Goal: Task Accomplishment & Management: Manage account settings

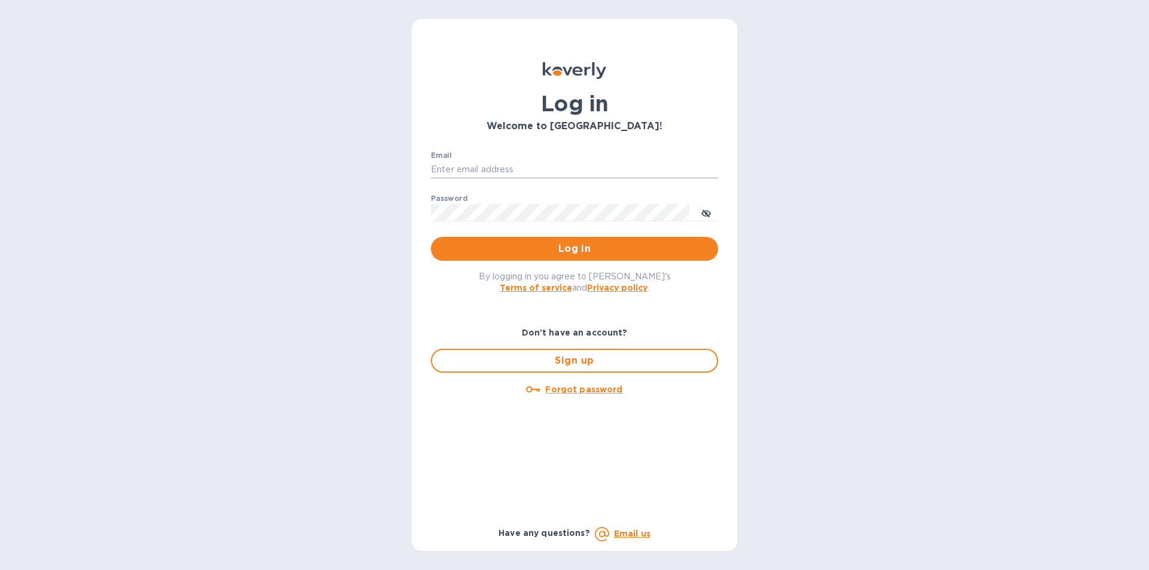
click at [465, 166] on input "Email" at bounding box center [574, 170] width 287 height 18
type input "[EMAIL_ADDRESS][DOMAIN_NAME]"
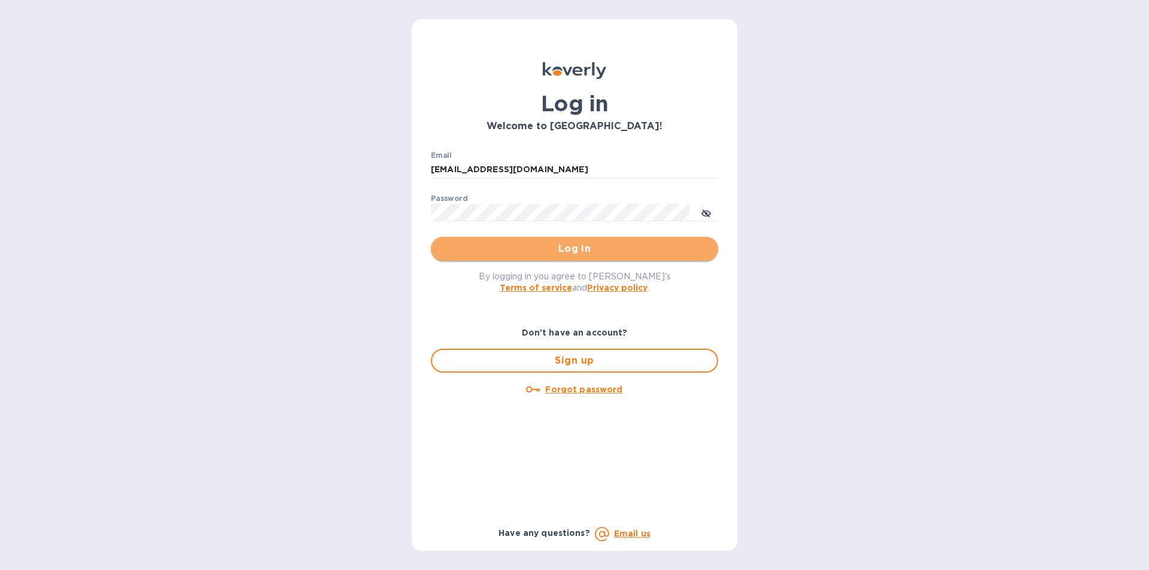
click at [531, 251] on span "Log in" at bounding box center [574, 249] width 268 height 14
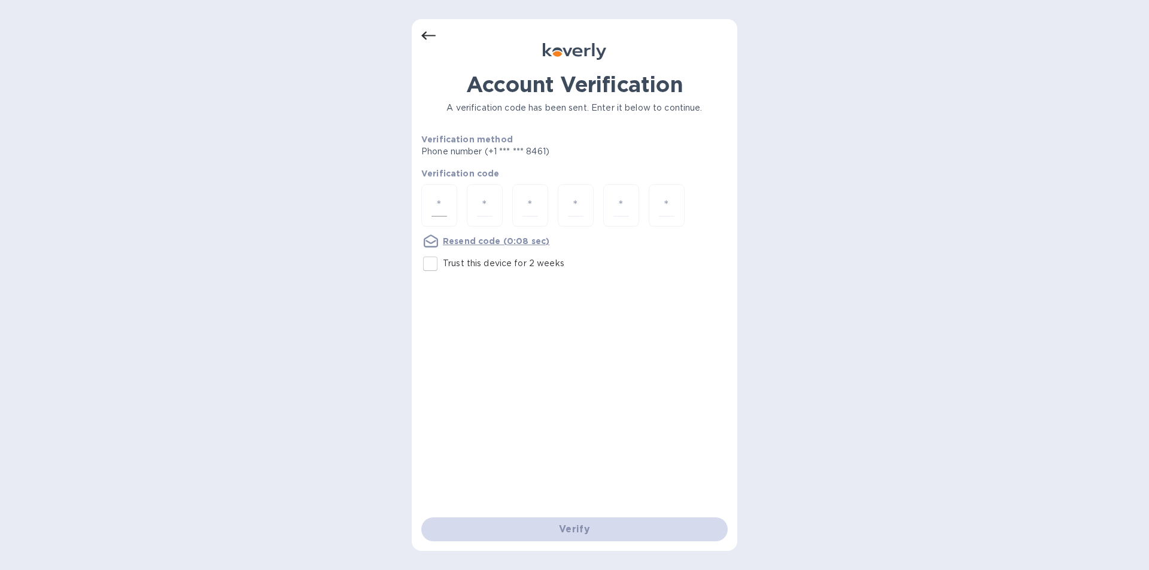
click at [446, 205] on input "number" at bounding box center [439, 205] width 16 height 22
type input "6"
type input "3"
type input "2"
type input "1"
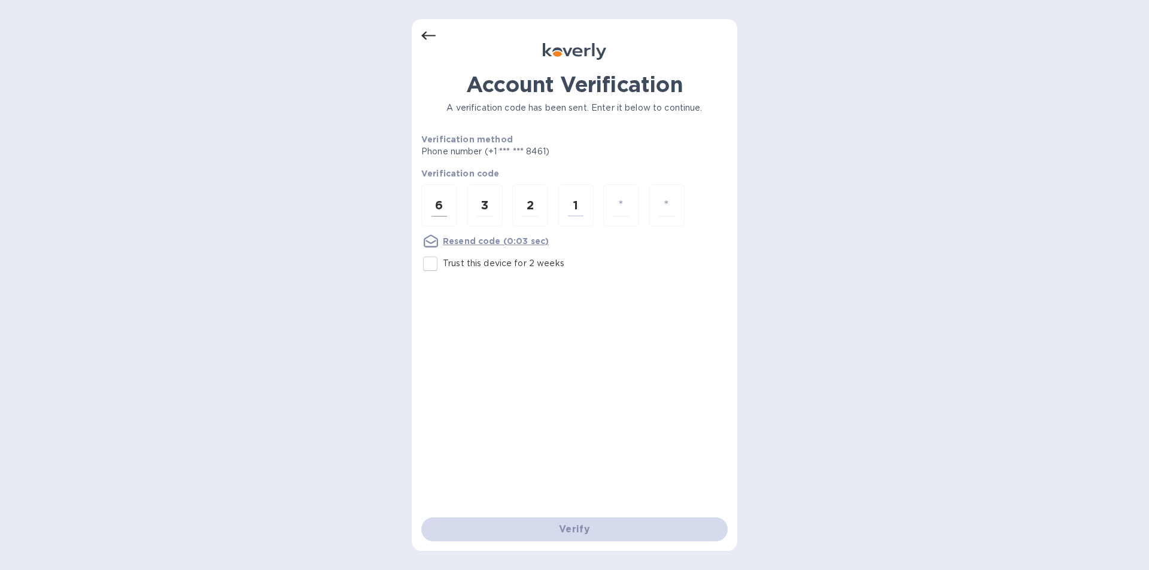
type input "7"
type input "1"
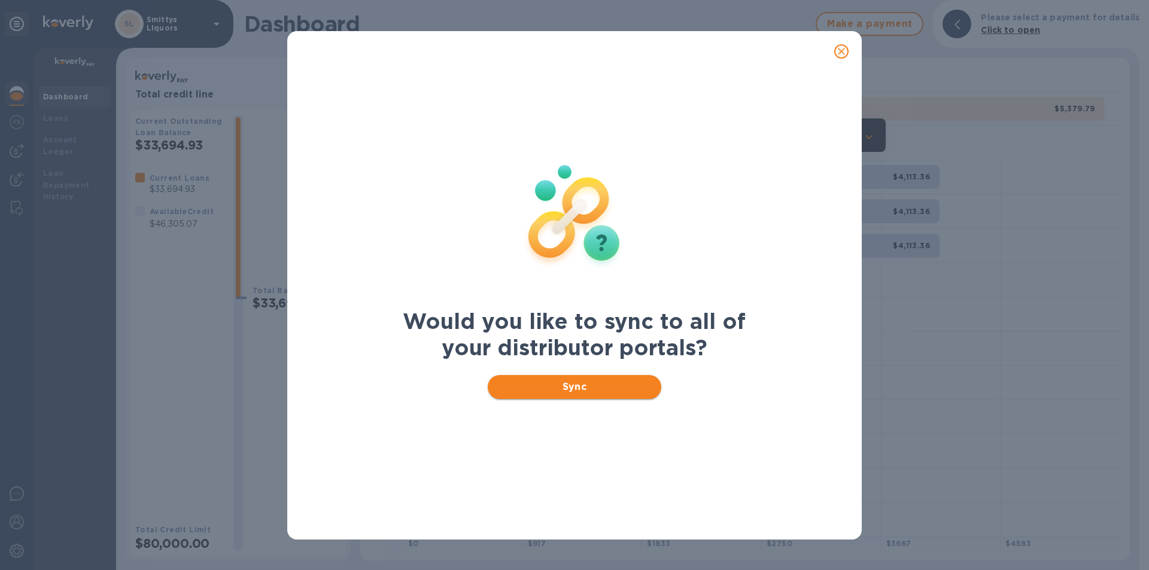
click at [593, 395] on button "Sync" at bounding box center [575, 387] width 174 height 24
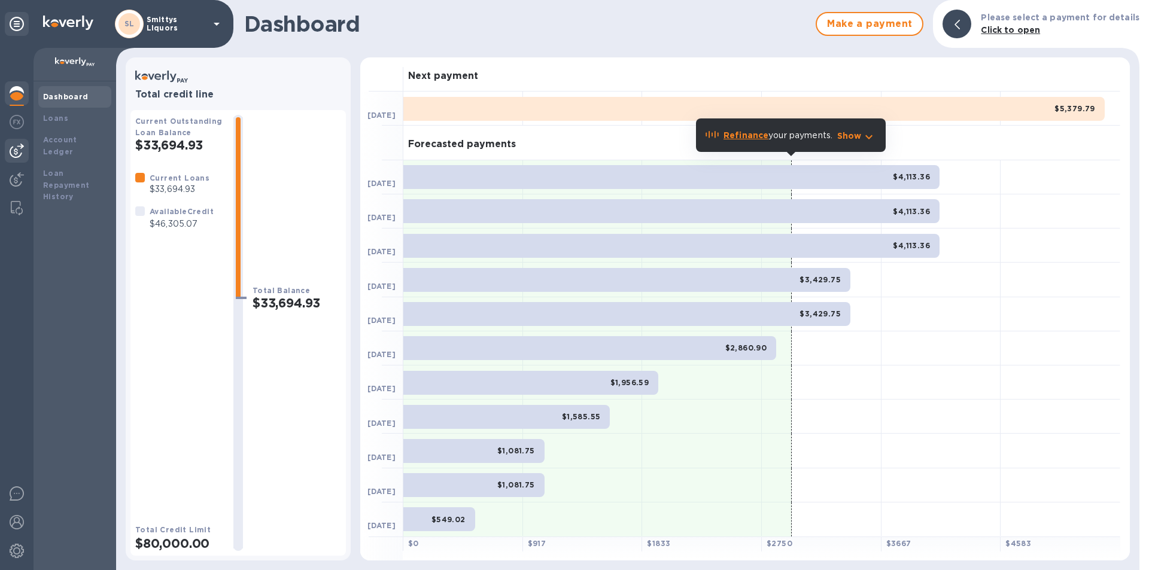
click at [17, 146] on img at bounding box center [17, 151] width 14 height 14
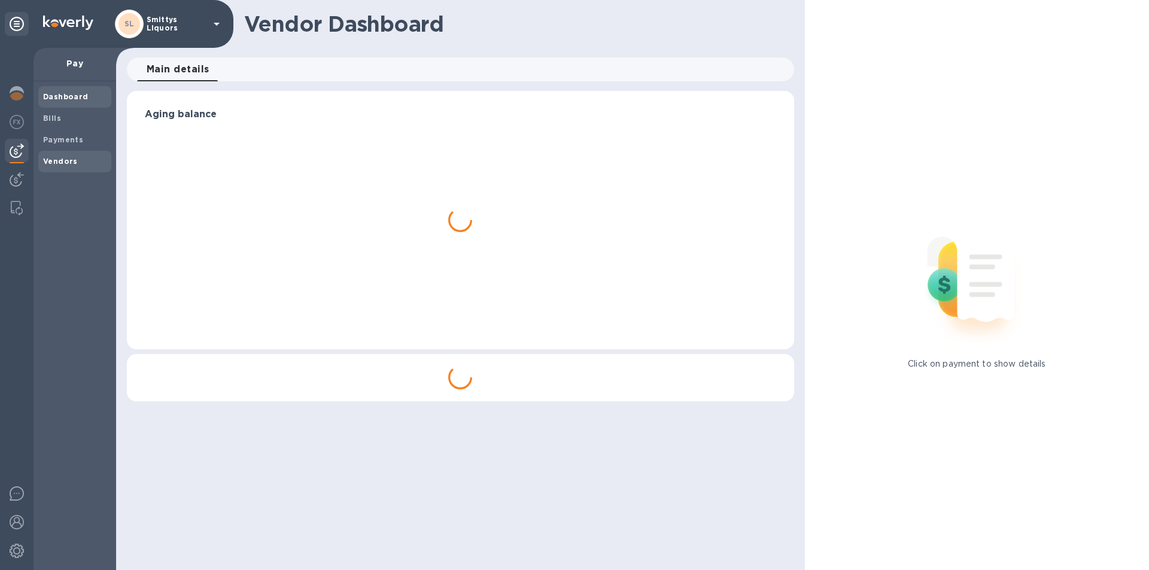
click at [65, 163] on b "Vendors" at bounding box center [60, 161] width 35 height 9
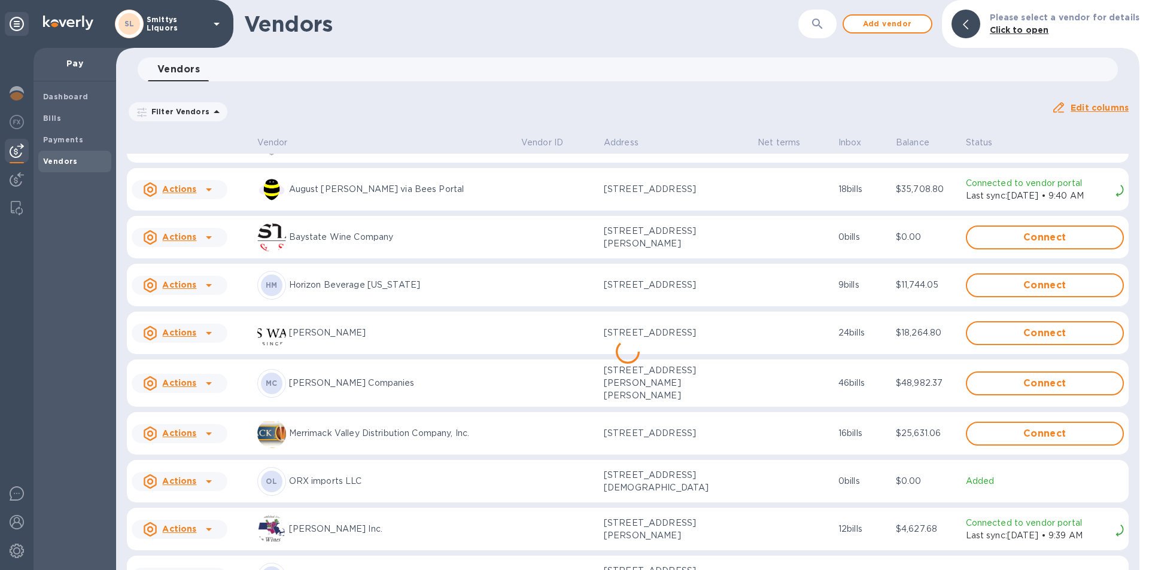
scroll to position [62, 0]
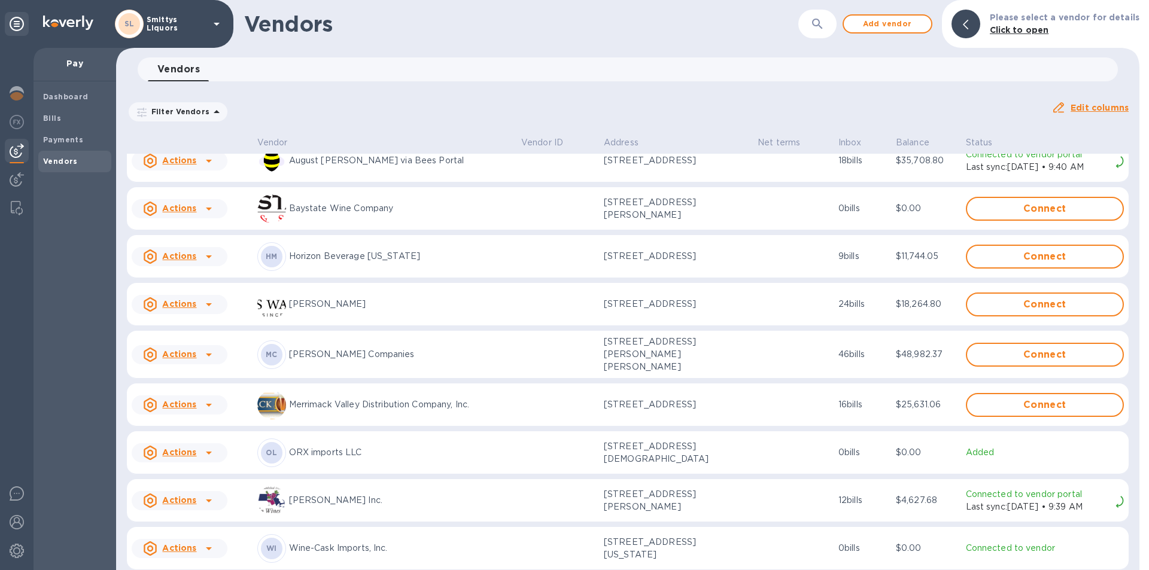
click at [200, 397] on div at bounding box center [208, 404] width 19 height 19
click at [202, 449] on b "Add new bill" at bounding box center [193, 449] width 56 height 10
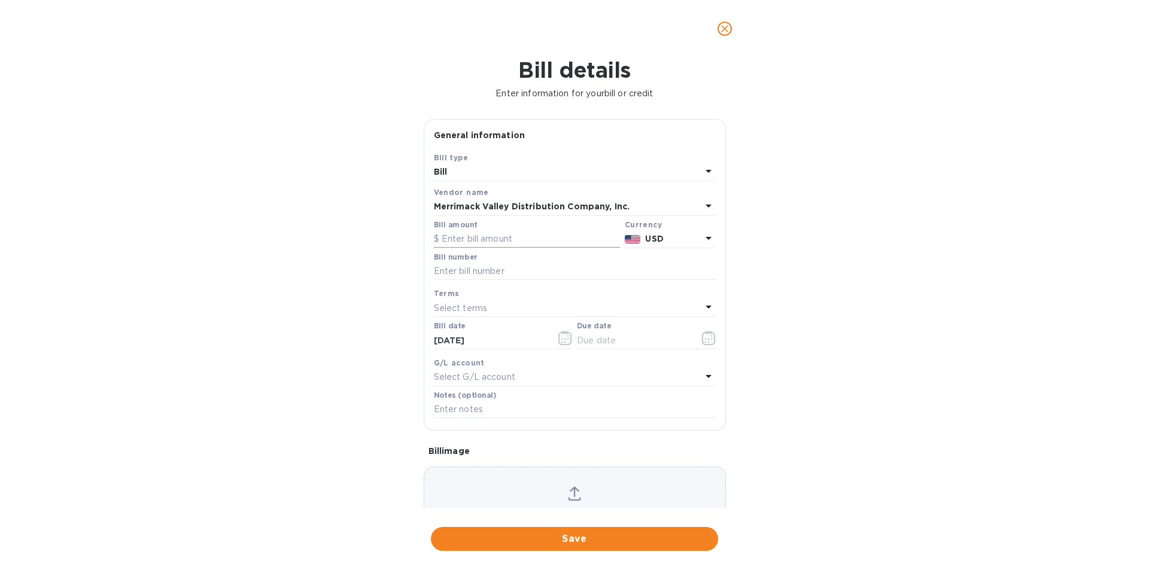
click at [472, 233] on input "text" at bounding box center [527, 239] width 186 height 18
type input "6,130.20"
click at [471, 275] on input "text" at bounding box center [575, 272] width 282 height 18
type input "583854"
click at [561, 339] on icon "button" at bounding box center [562, 339] width 2 height 2
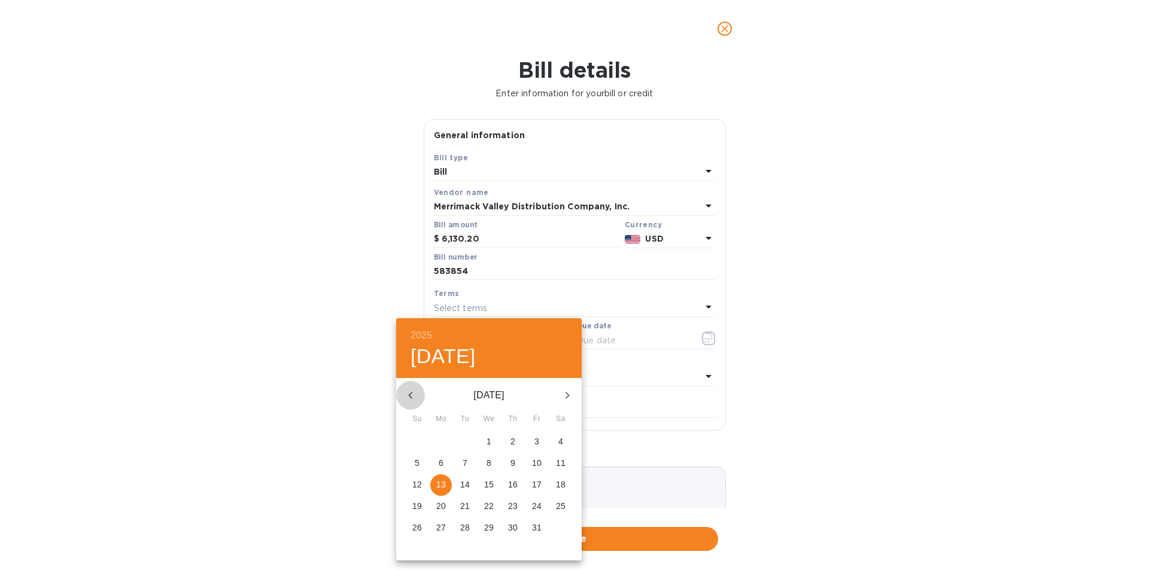
click at [411, 397] on icon "button" at bounding box center [410, 395] width 4 height 7
click at [411, 398] on icon "button" at bounding box center [410, 395] width 4 height 7
click at [482, 483] on span "13" at bounding box center [489, 485] width 22 height 12
type input "[DATE]"
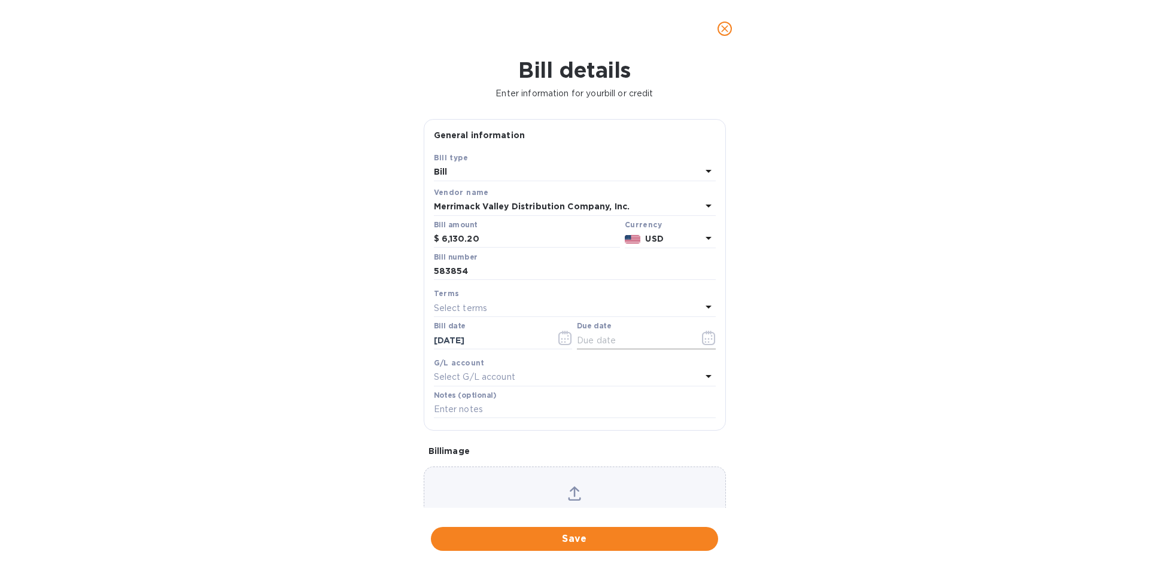
click at [706, 340] on icon "button" at bounding box center [709, 338] width 14 height 14
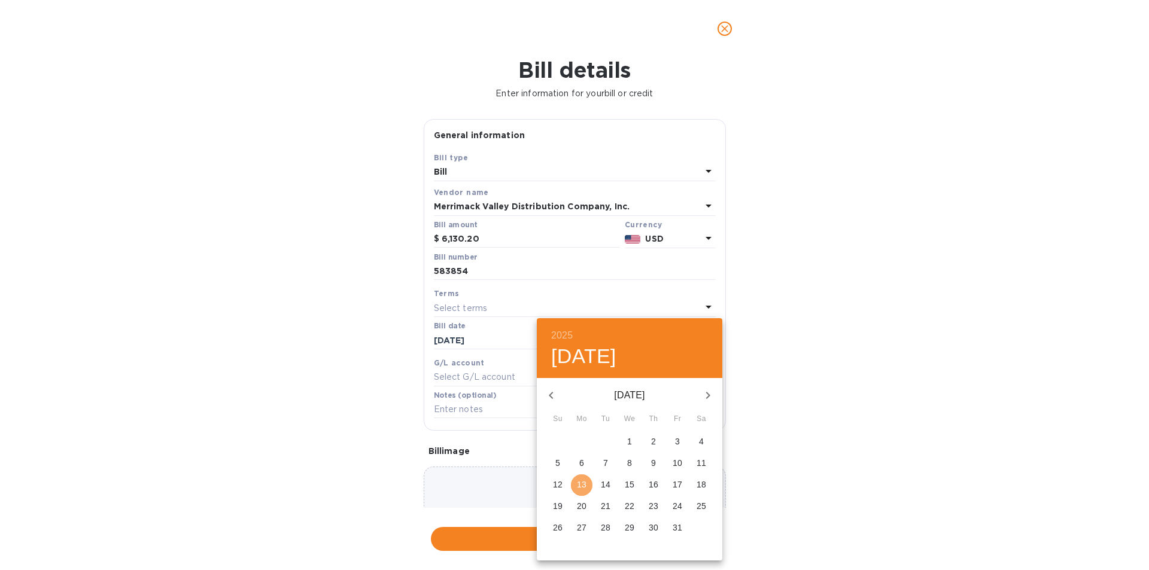
click at [578, 483] on p "13" at bounding box center [582, 485] width 10 height 12
type input "[DATE]"
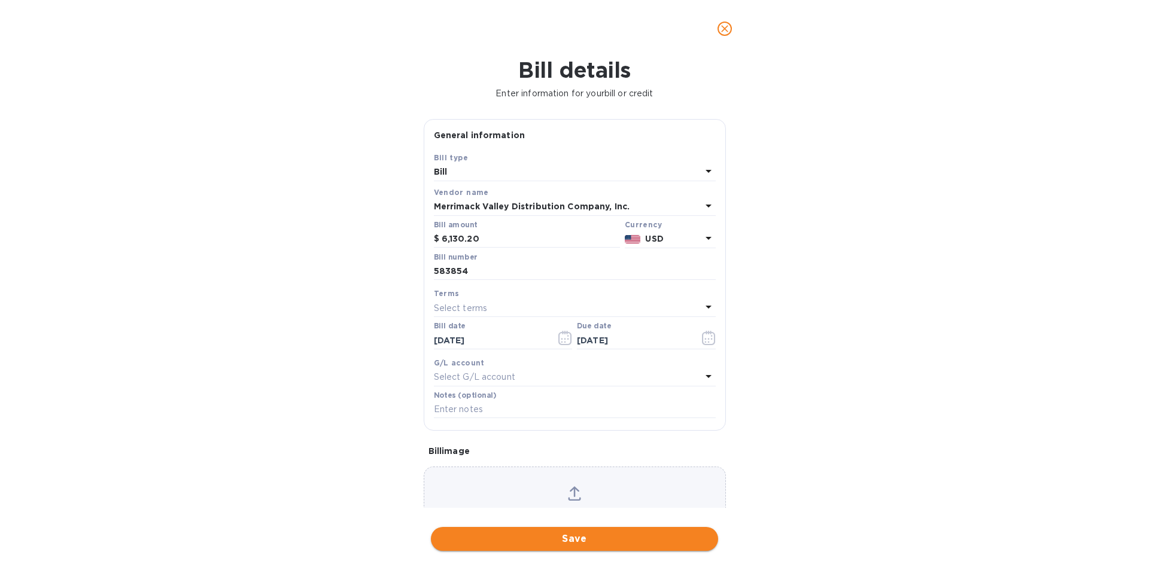
click at [533, 536] on span "Save" at bounding box center [574, 539] width 268 height 14
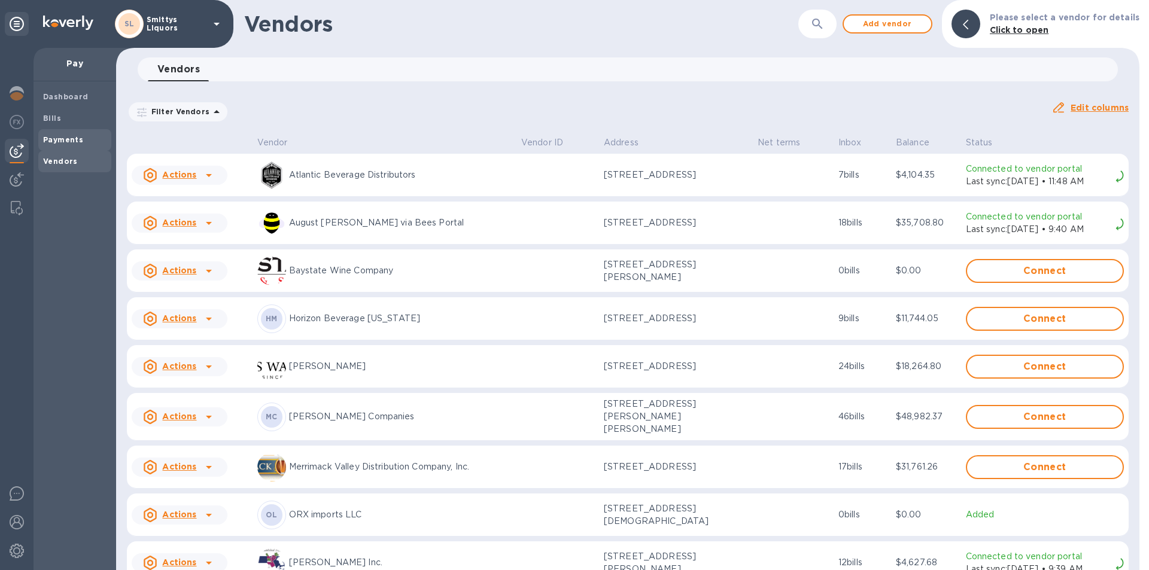
click at [66, 139] on b "Payments" at bounding box center [63, 139] width 40 height 9
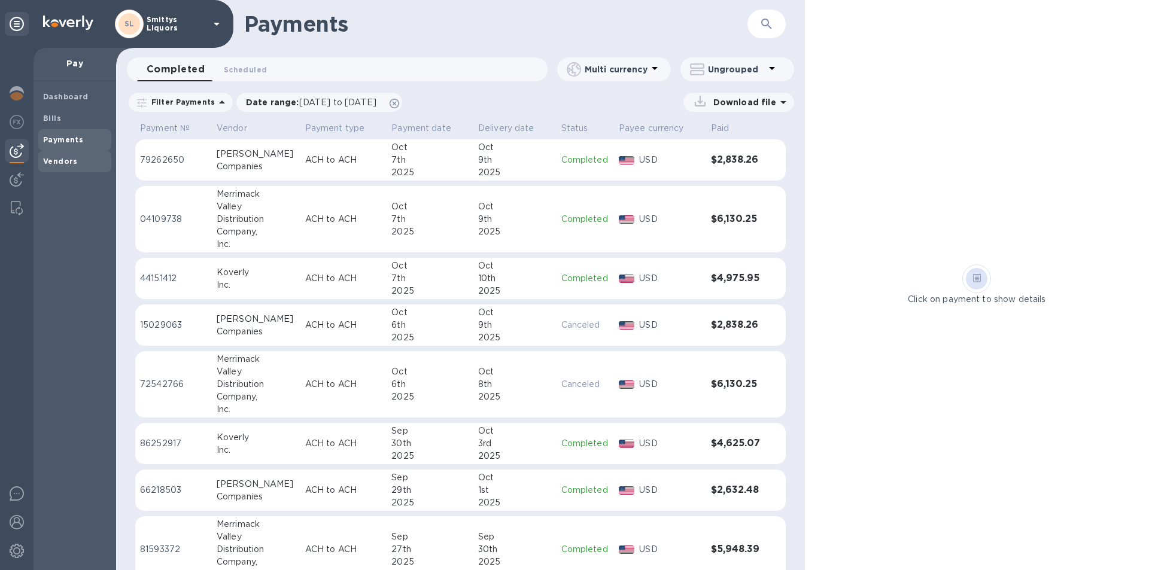
click at [56, 157] on b "Vendors" at bounding box center [60, 161] width 35 height 9
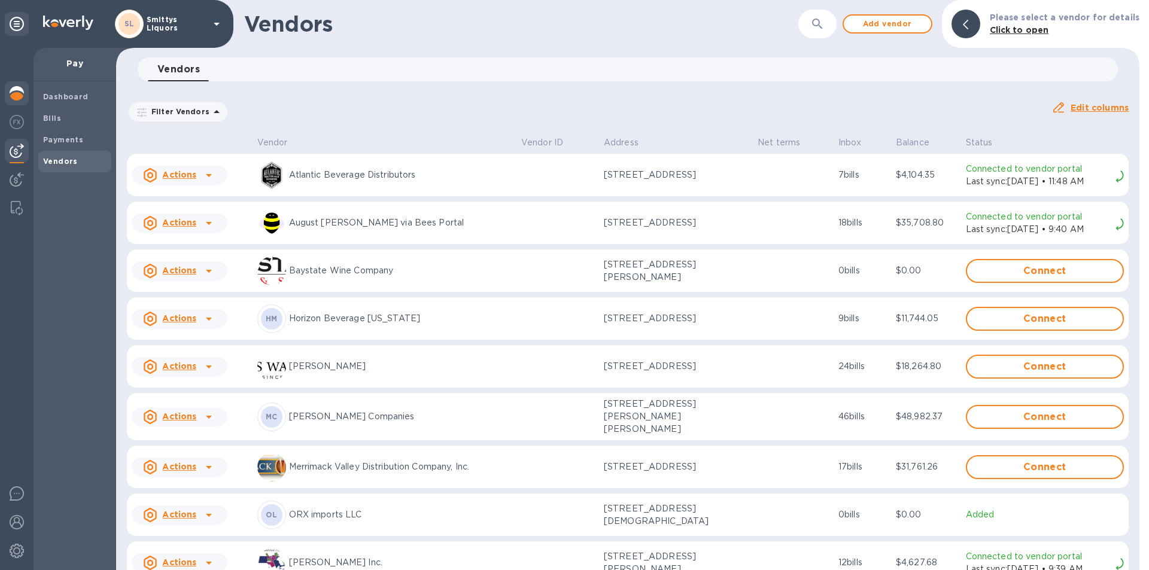
click at [18, 92] on img at bounding box center [17, 93] width 14 height 14
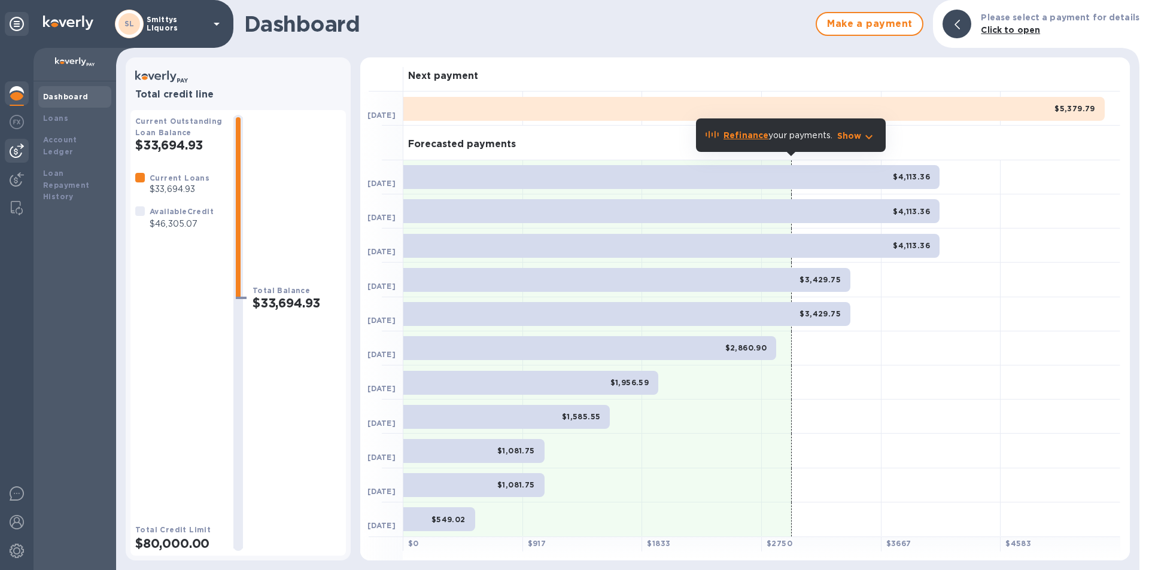
click at [25, 147] on div at bounding box center [17, 151] width 24 height 24
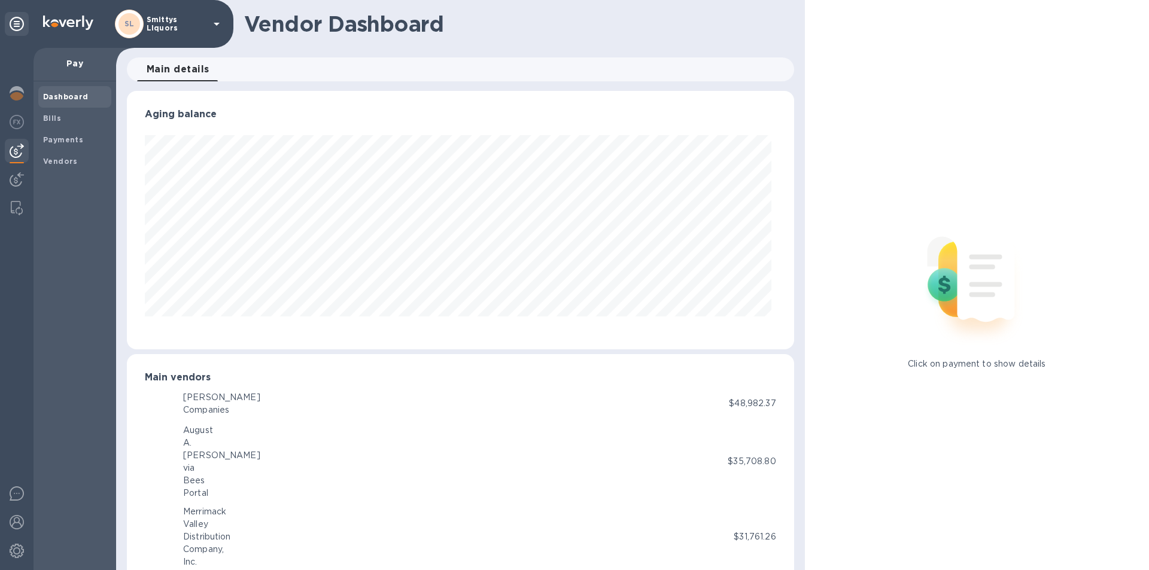
scroll to position [258, 662]
click at [69, 159] on b "Vendors" at bounding box center [60, 161] width 35 height 9
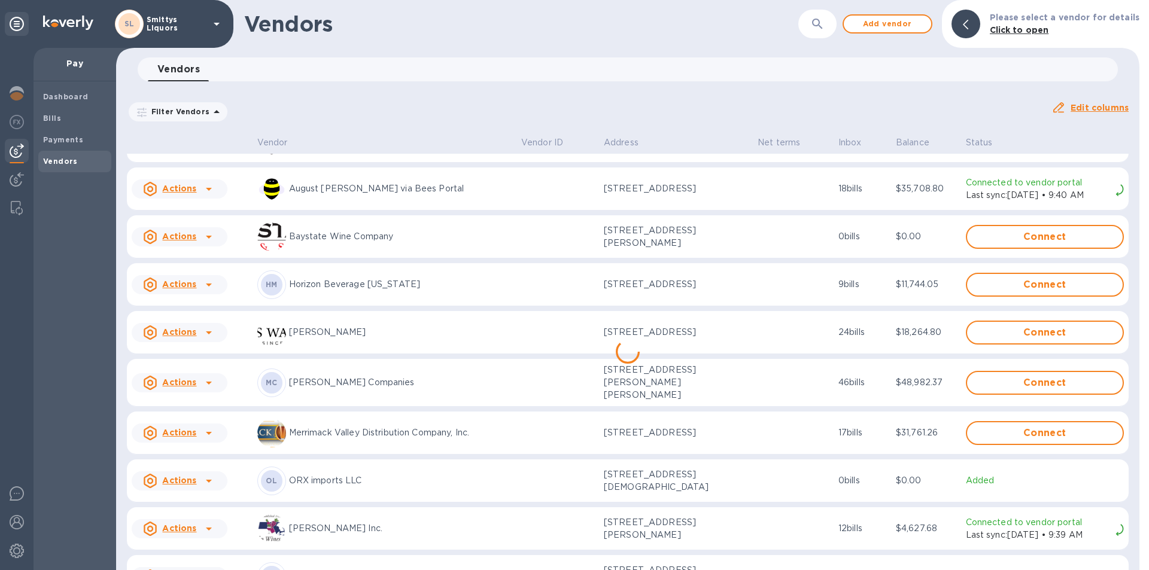
scroll to position [62, 0]
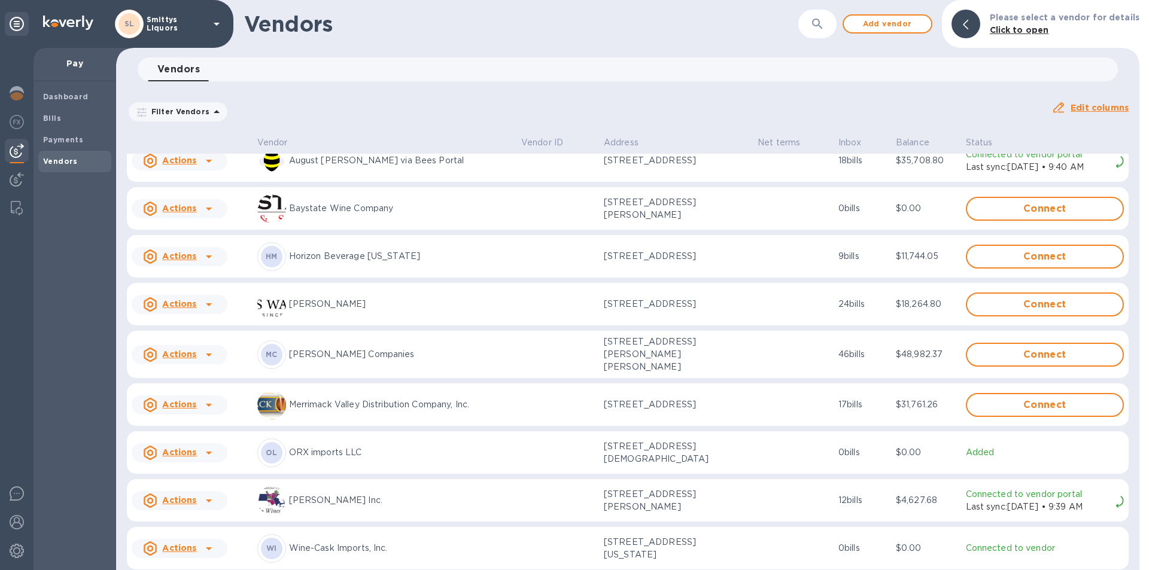
click at [211, 353] on icon at bounding box center [209, 355] width 14 height 14
click at [492, 354] on div at bounding box center [574, 285] width 1149 height 570
click at [14, 91] on img at bounding box center [17, 93] width 14 height 14
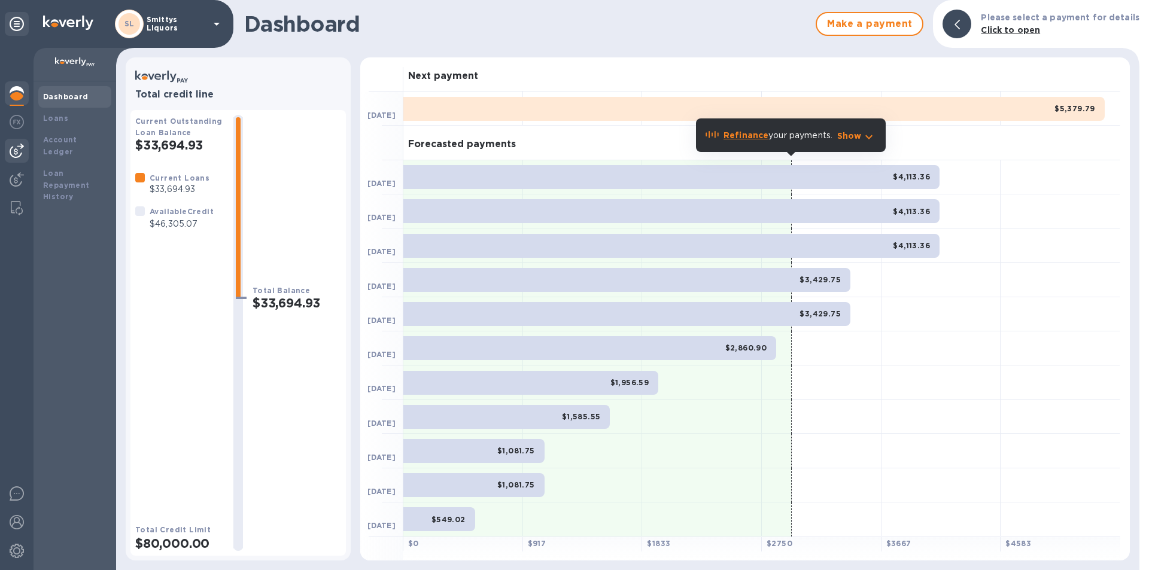
click at [24, 145] on div at bounding box center [17, 151] width 24 height 24
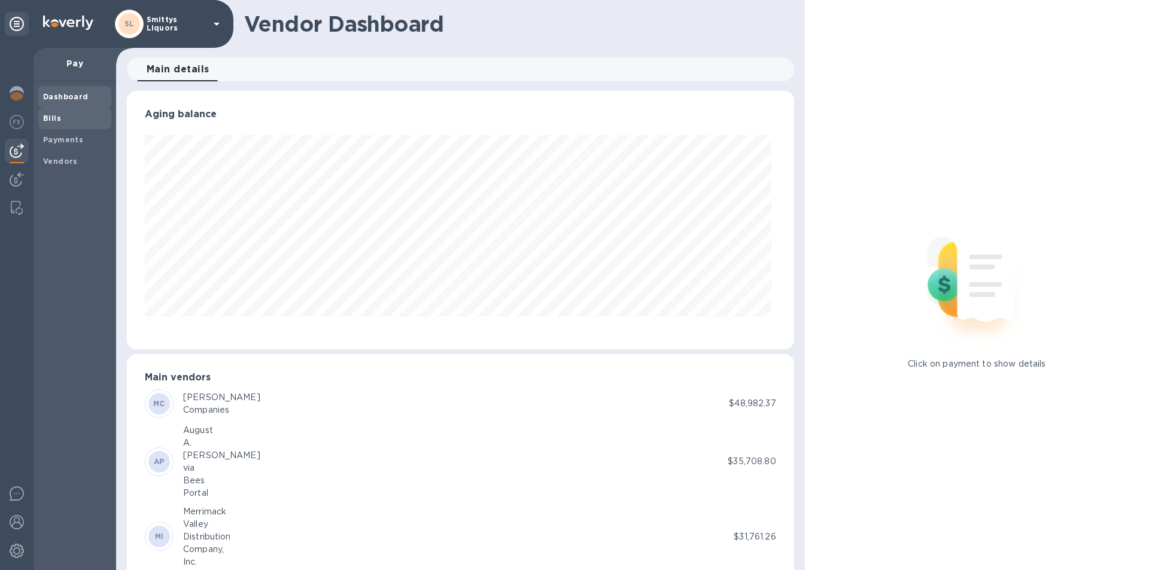
scroll to position [258, 662]
click at [56, 118] on b "Bills" at bounding box center [52, 118] width 18 height 9
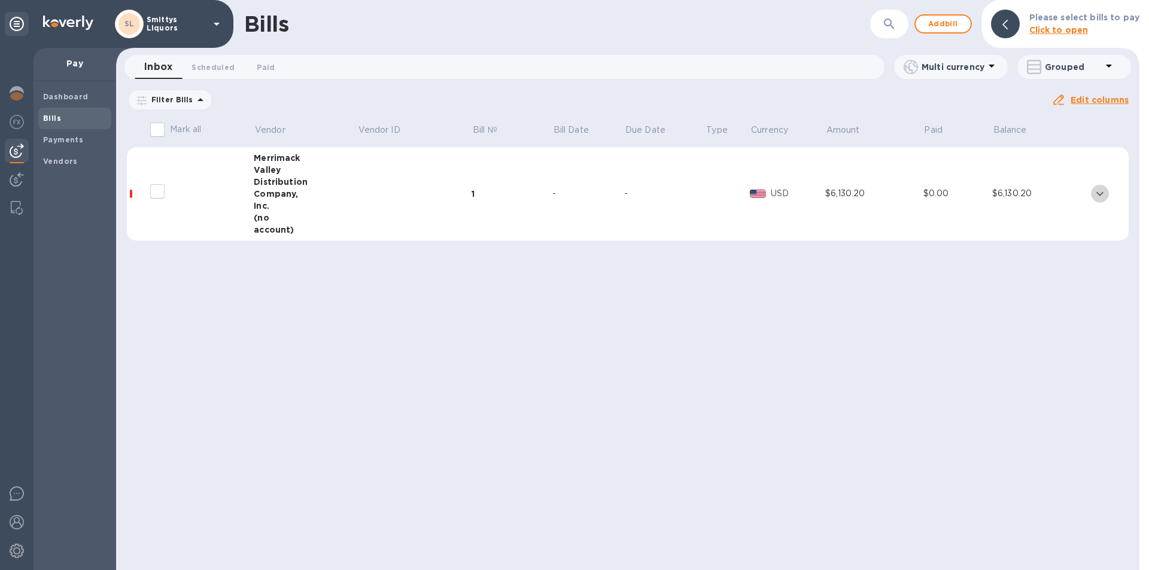
click at [1101, 195] on icon "expand row" at bounding box center [1099, 194] width 14 height 14
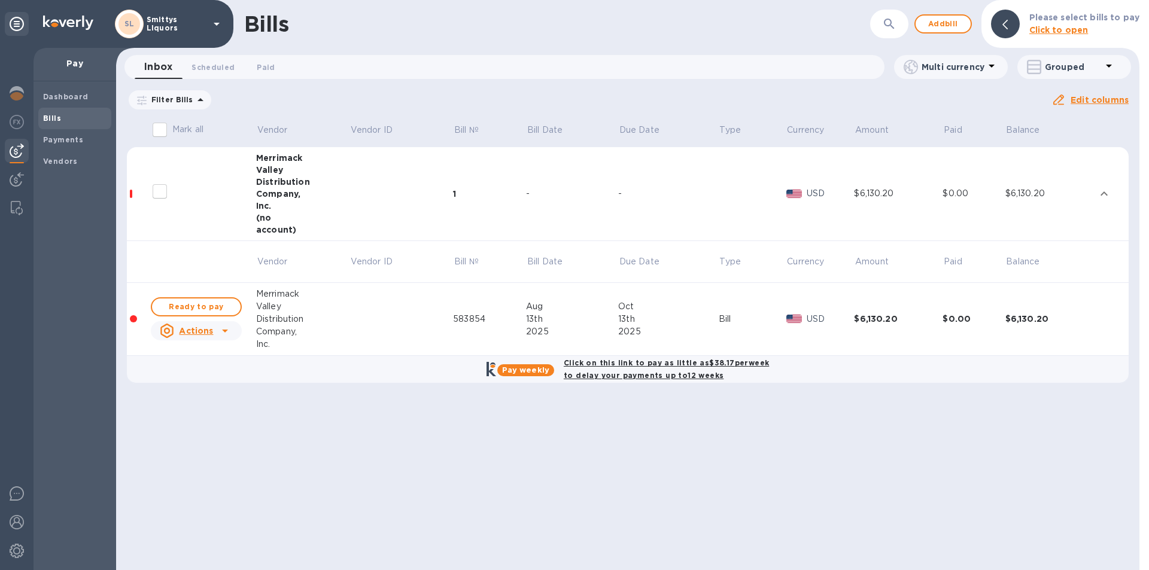
click at [225, 307] on span "Ready to pay" at bounding box center [196, 307] width 69 height 14
click at [209, 310] on span "Ready to pay" at bounding box center [196, 307] width 69 height 14
checkbox input "true"
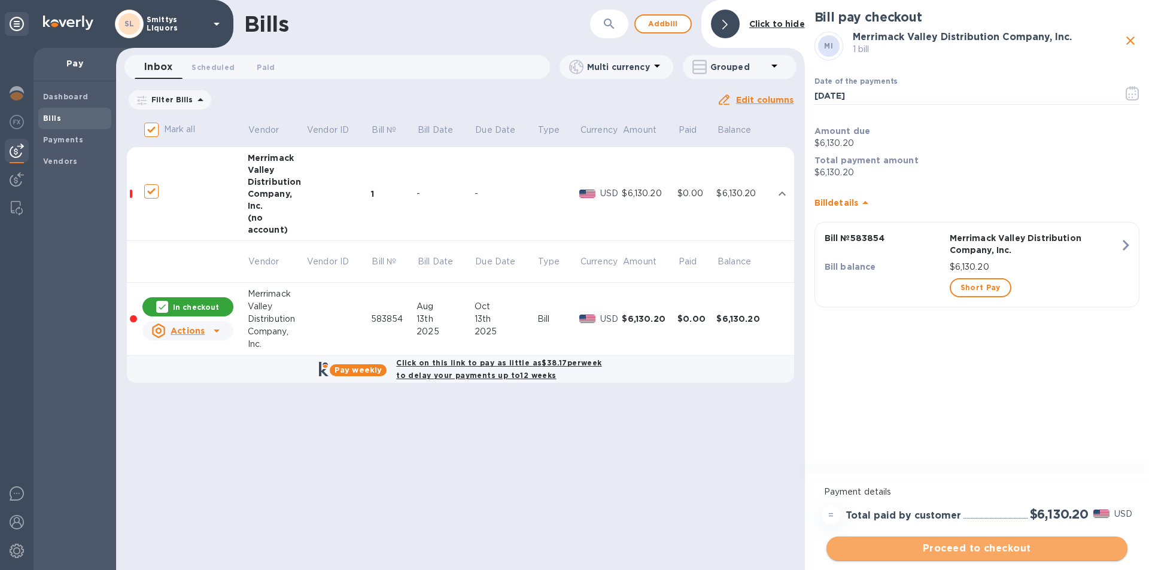
click at [988, 555] on span "Proceed to checkout" at bounding box center [977, 548] width 282 height 14
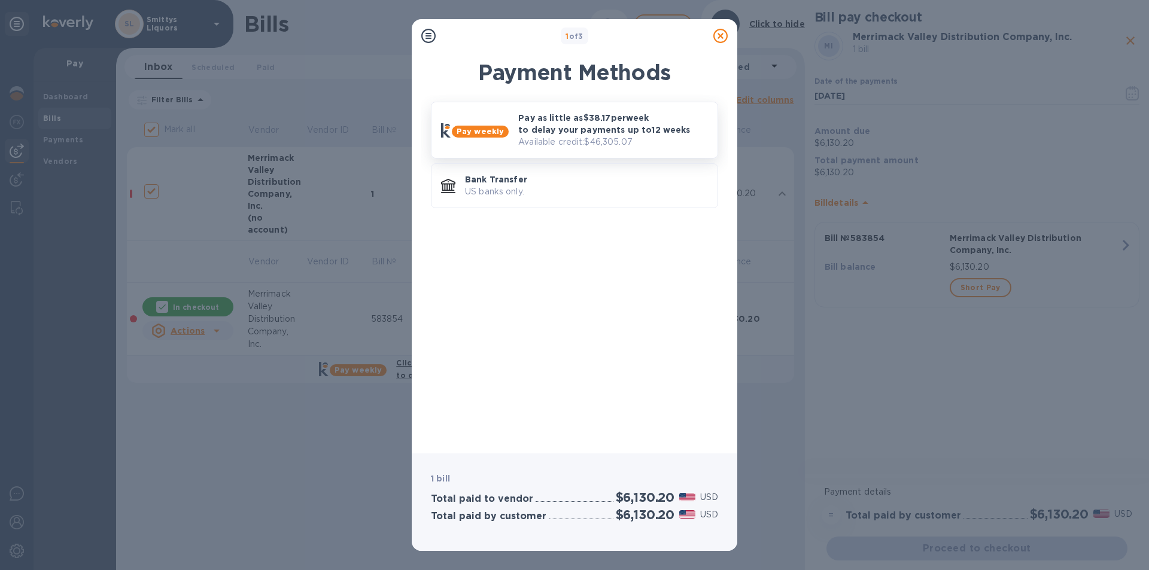
click at [562, 121] on p "Pay as little as $38.17 per week to delay your payments up to 12 weeks" at bounding box center [613, 124] width 190 height 24
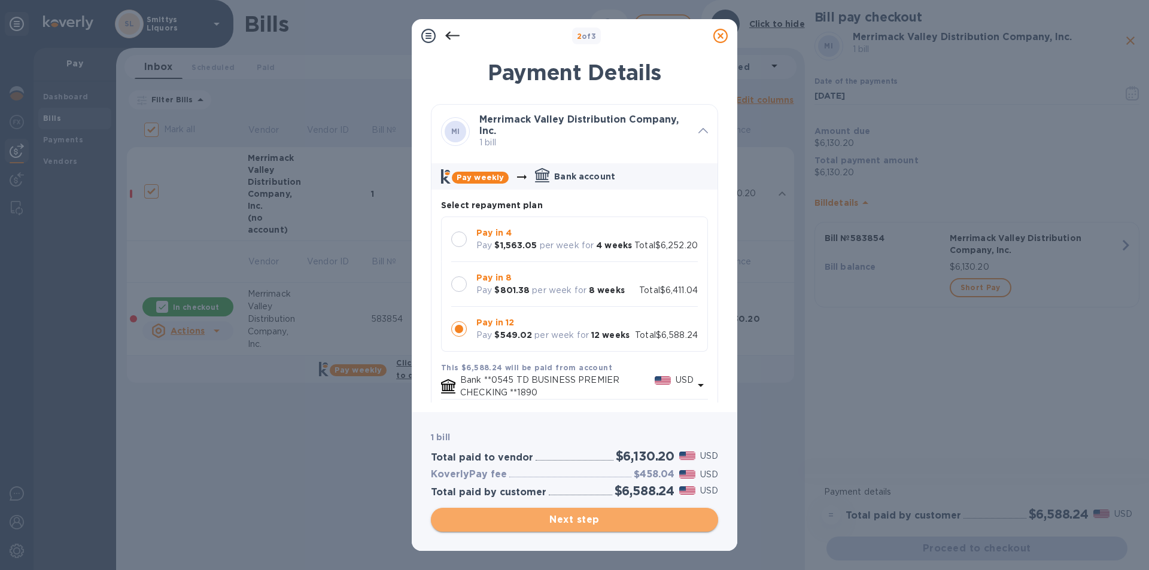
click at [569, 525] on span "Next step" at bounding box center [574, 520] width 268 height 14
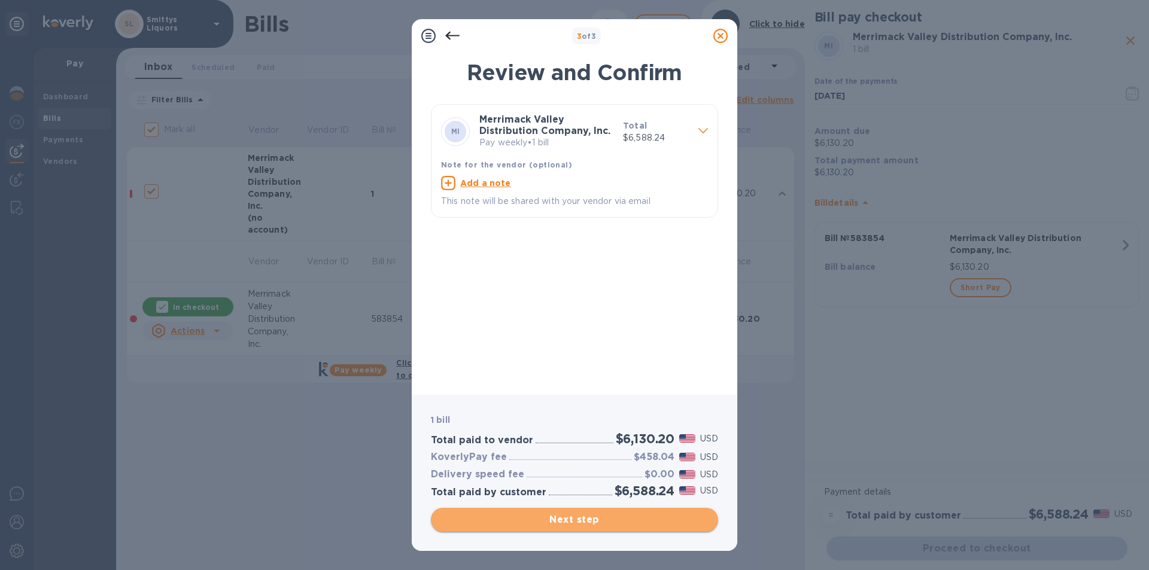
click at [576, 518] on span "Next step" at bounding box center [574, 520] width 268 height 14
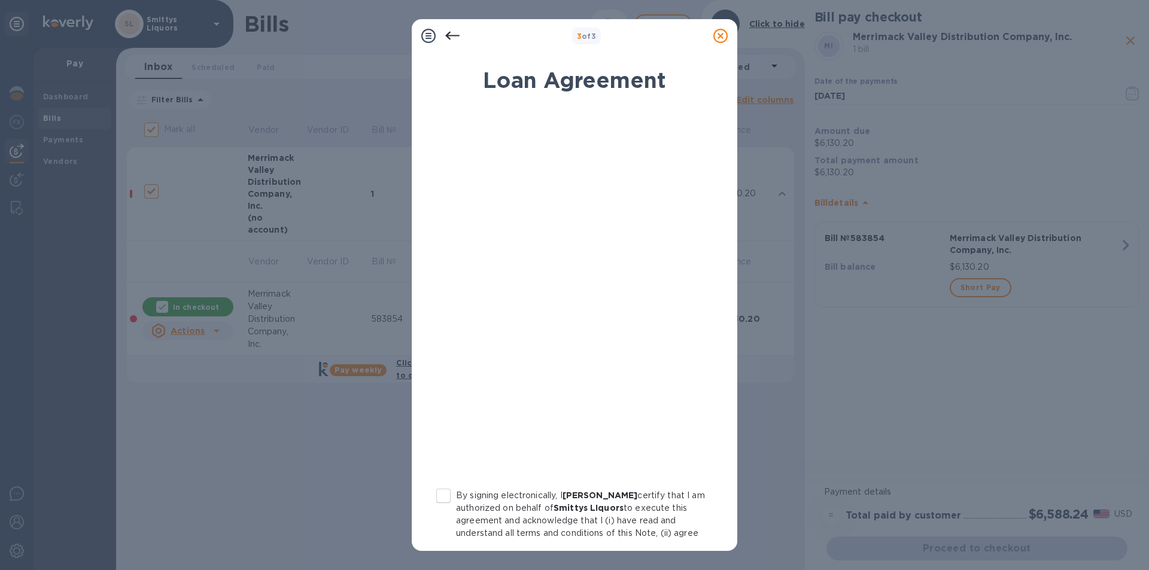
drag, startPoint x: 442, startPoint y: 498, endPoint x: 494, endPoint y: 476, distance: 56.6
click at [442, 497] on input "By signing electronically, I [PERSON_NAME] certify that I am authorized on beha…" at bounding box center [443, 495] width 25 height 25
checkbox input "true"
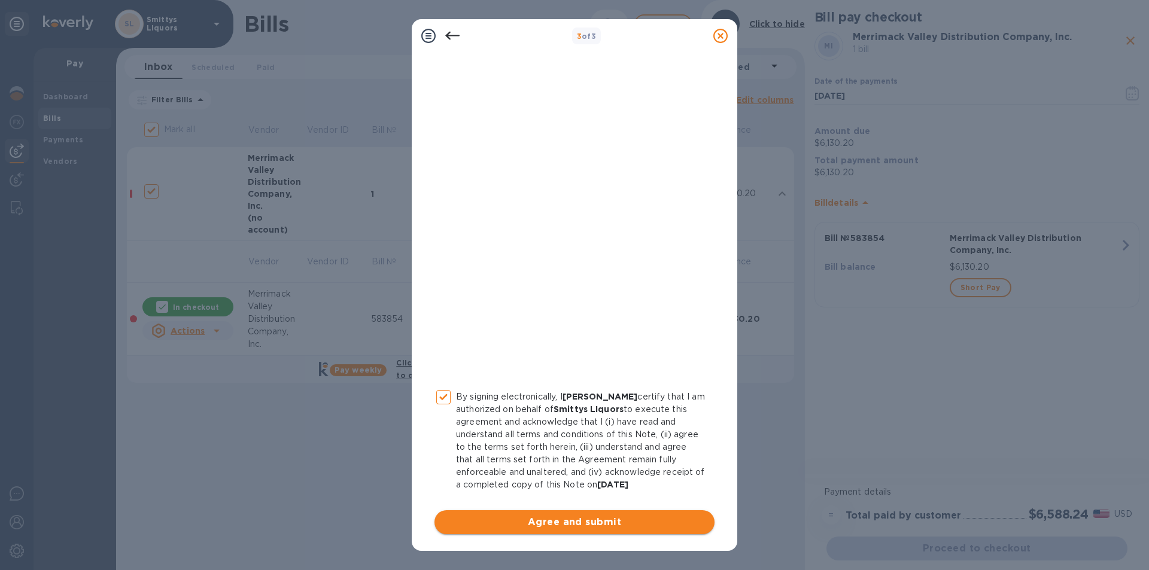
click at [563, 532] on button "Agree and submit" at bounding box center [574, 522] width 280 height 24
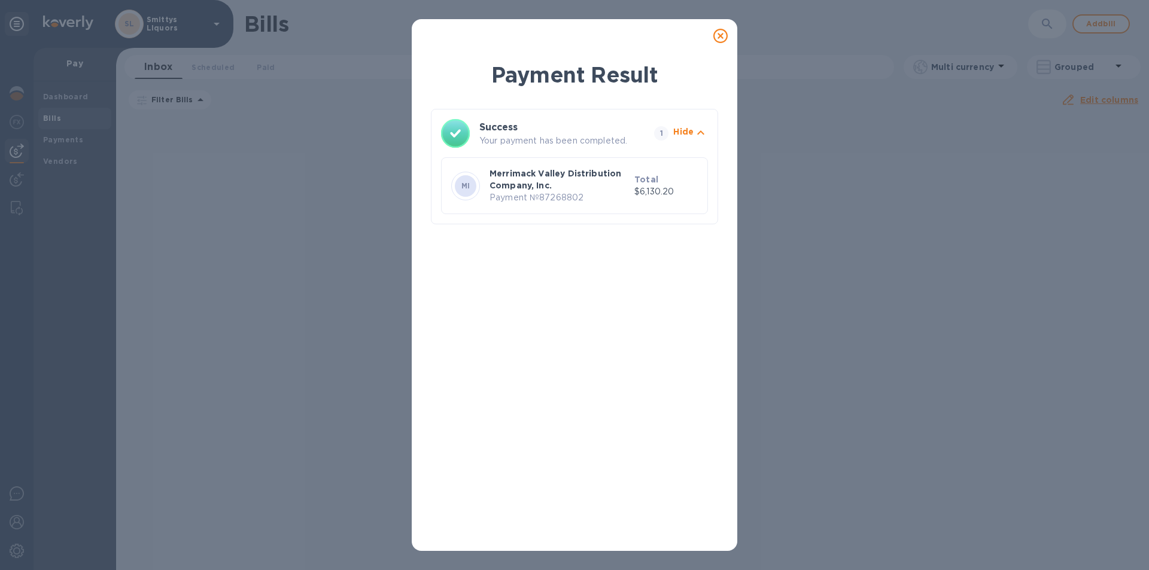
click at [721, 39] on icon at bounding box center [720, 36] width 14 height 14
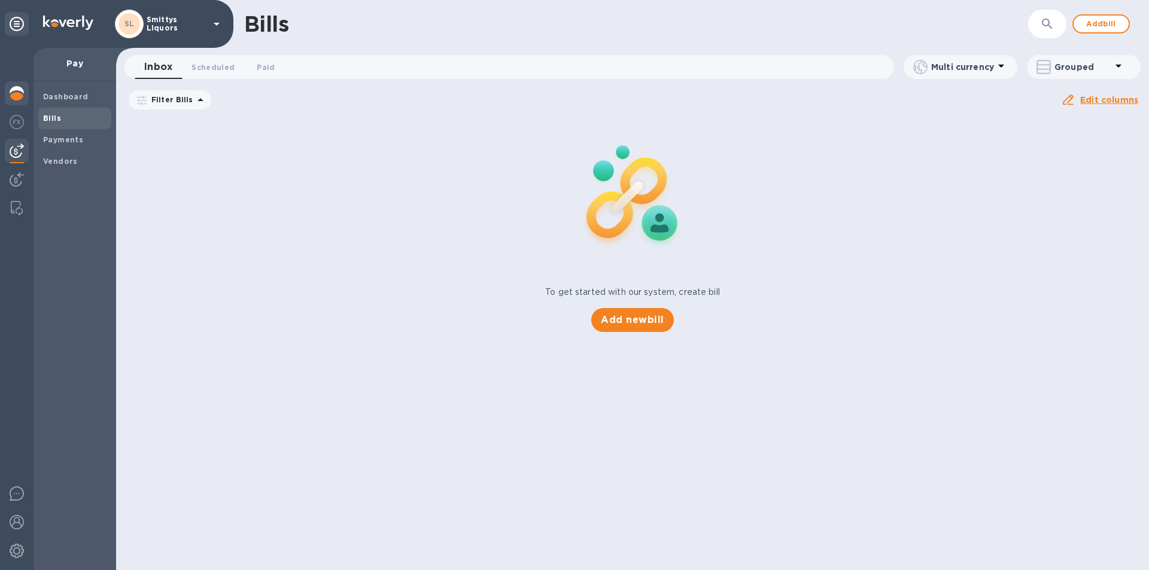
click at [13, 92] on img at bounding box center [17, 93] width 14 height 14
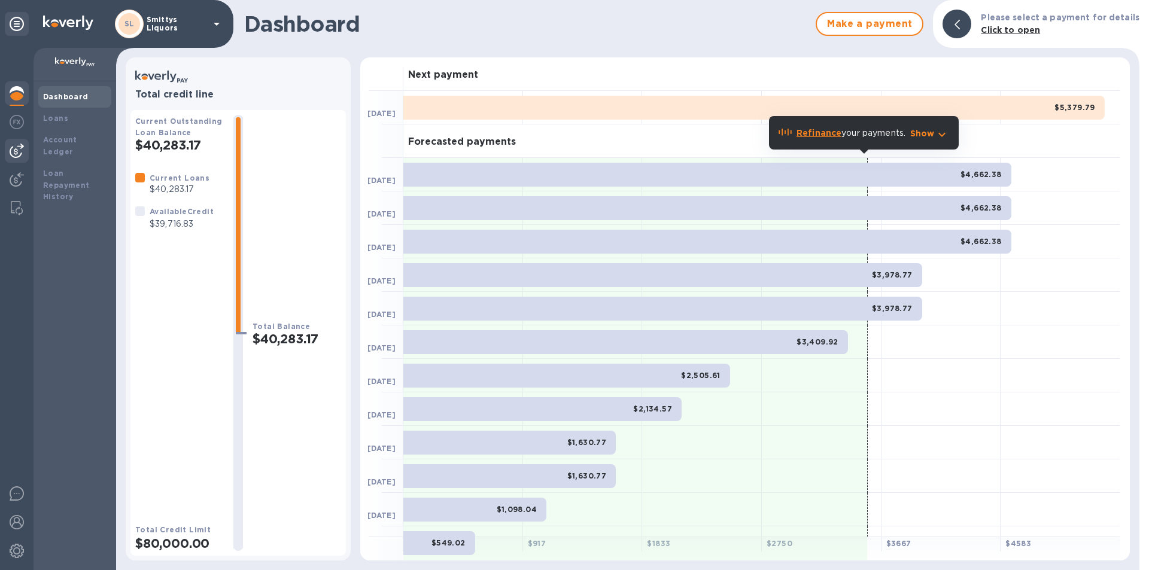
click at [21, 147] on img at bounding box center [17, 151] width 14 height 14
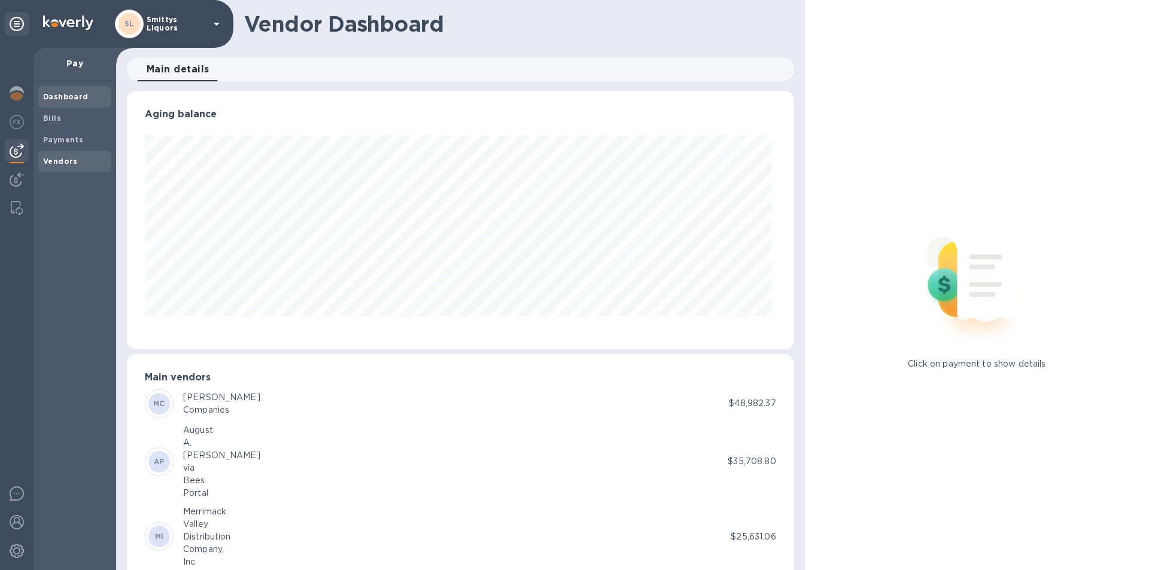
click at [54, 160] on b "Vendors" at bounding box center [60, 161] width 35 height 9
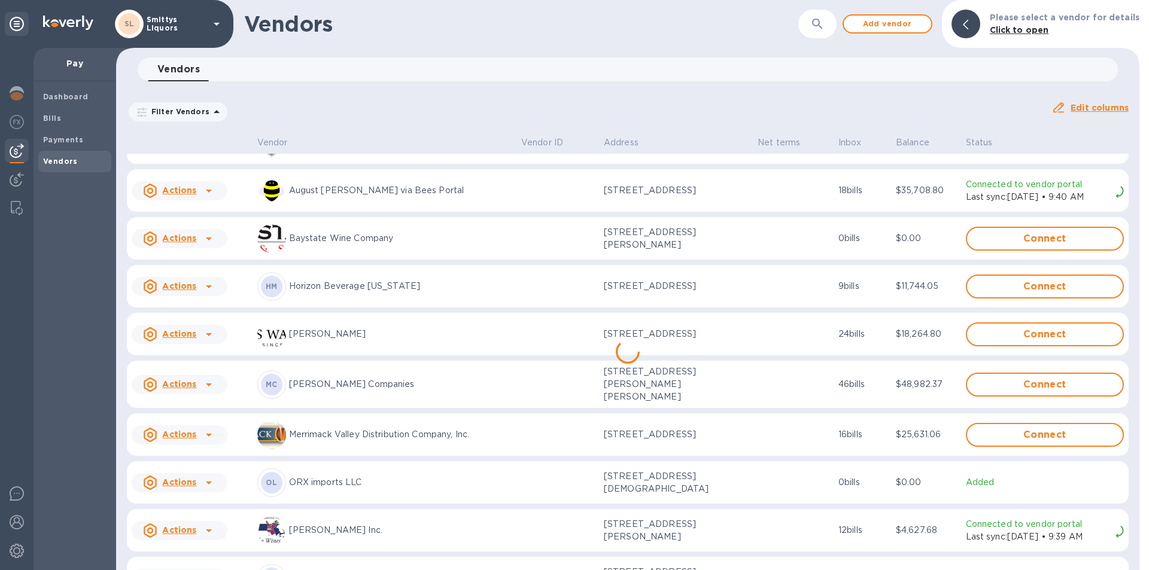
scroll to position [62, 0]
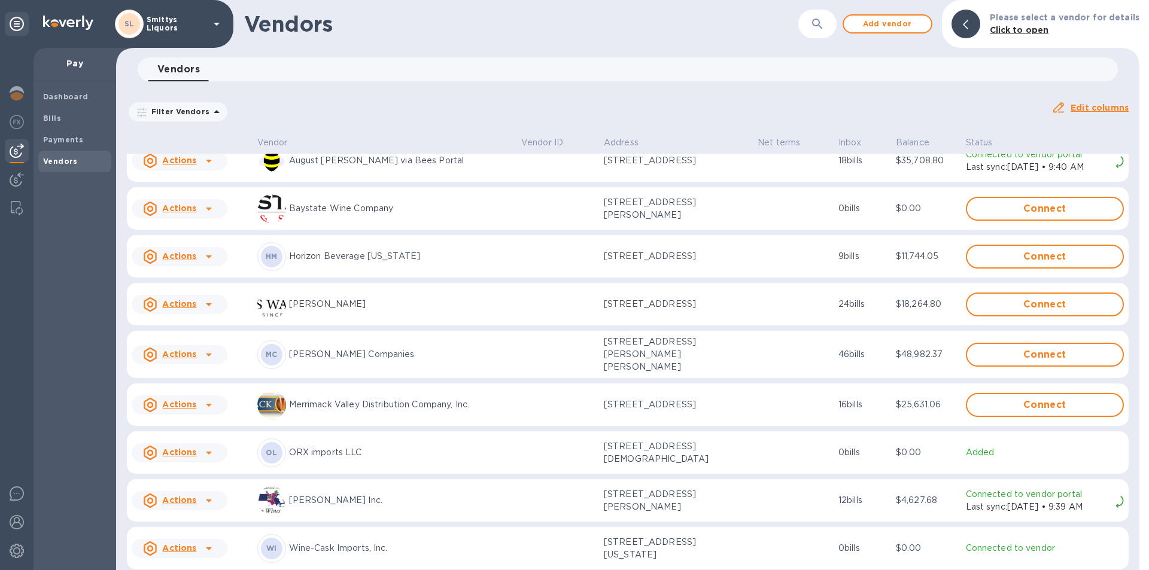
click at [208, 354] on icon at bounding box center [209, 355] width 6 height 3
click at [200, 400] on b "Add new bill" at bounding box center [193, 401] width 56 height 10
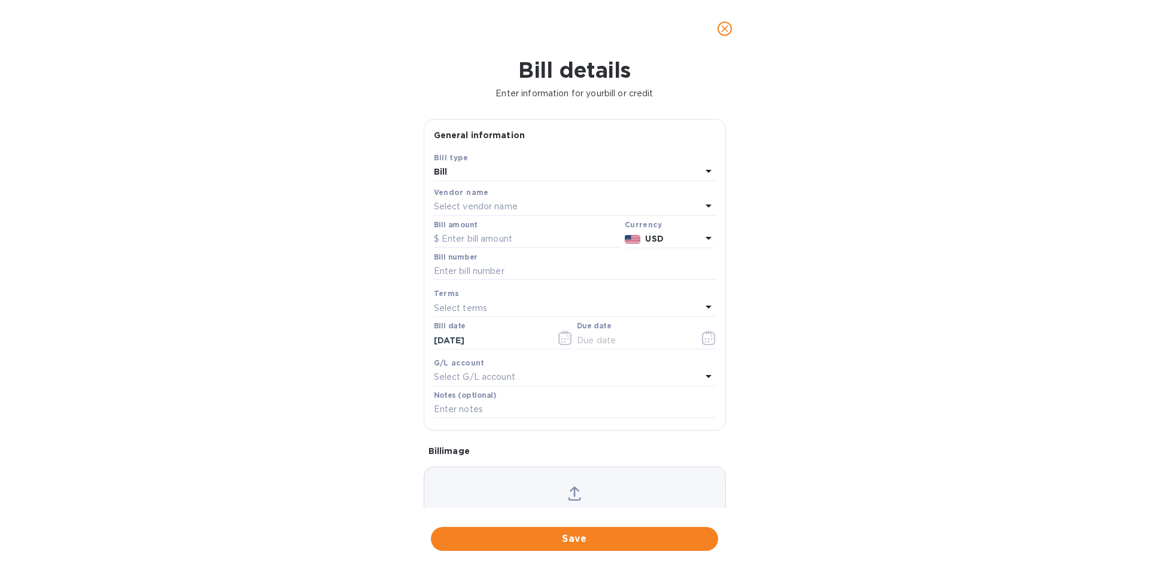
type input "[DATE]"
click at [477, 234] on input "text" at bounding box center [527, 239] width 186 height 18
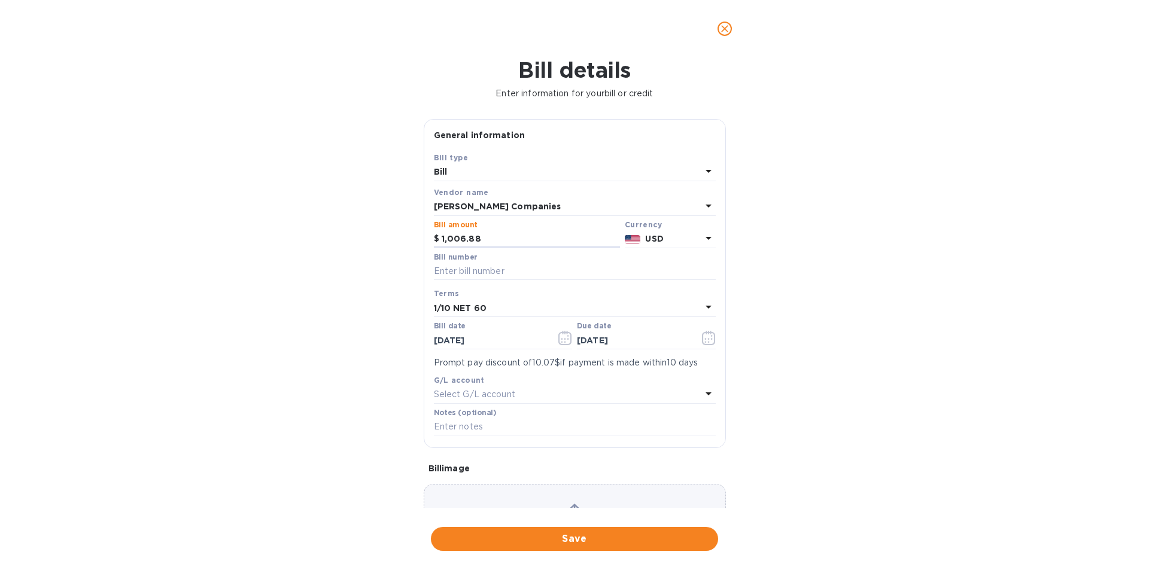
type input "1,006.88"
click at [473, 271] on input "text" at bounding box center [575, 272] width 282 height 18
type input "US1-102714722"
click at [561, 334] on icon "button" at bounding box center [565, 338] width 14 height 14
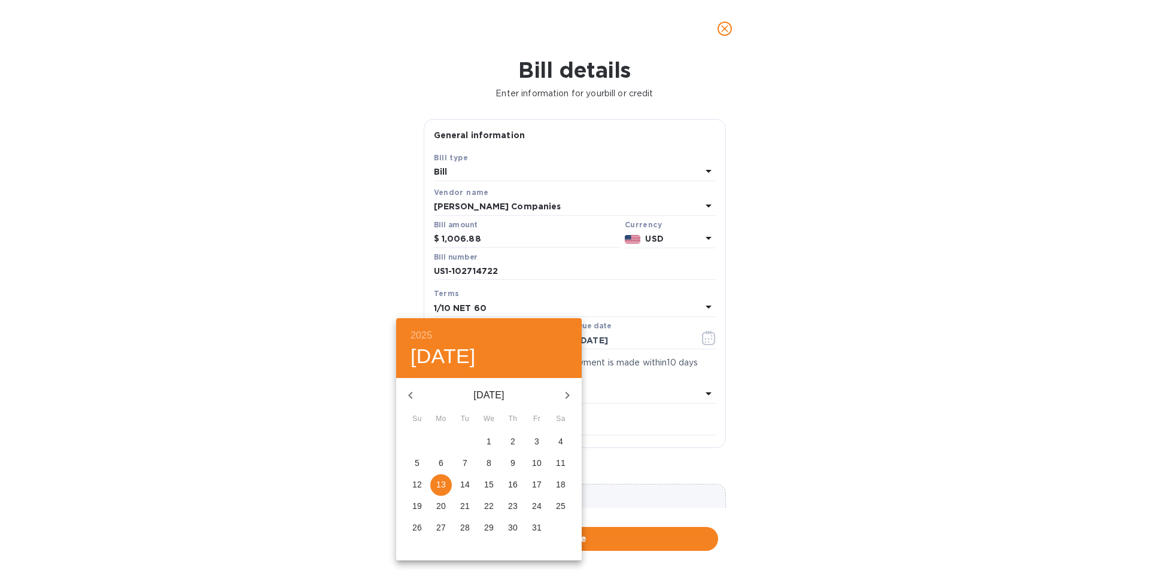
click at [412, 400] on icon "button" at bounding box center [410, 395] width 14 height 14
click at [535, 482] on p "15" at bounding box center [537, 485] width 10 height 12
type input "[DATE]"
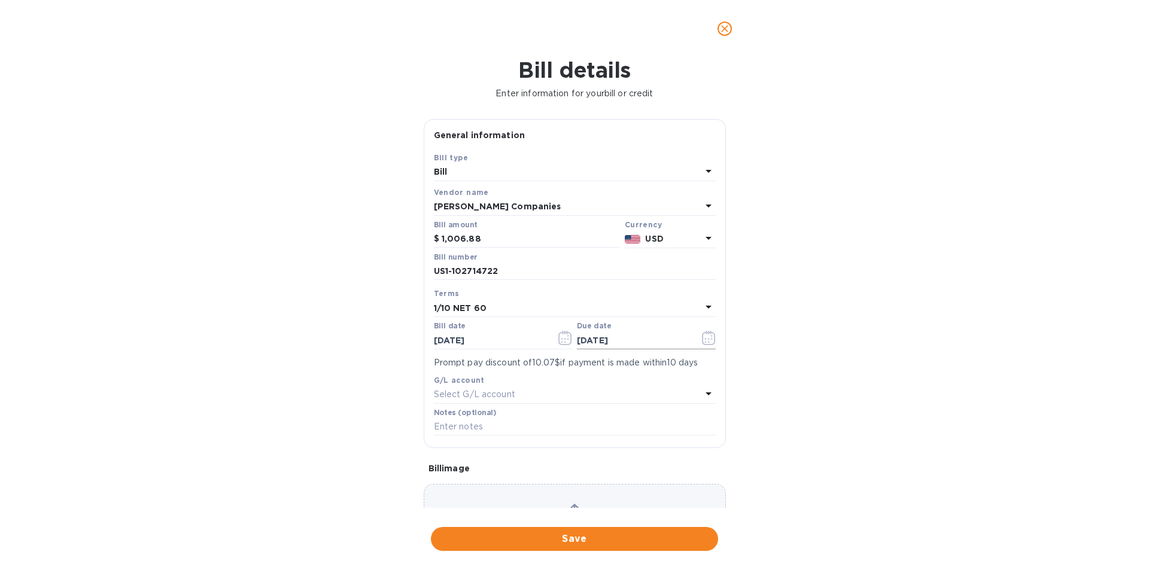
click at [707, 339] on icon "button" at bounding box center [708, 339] width 2 height 2
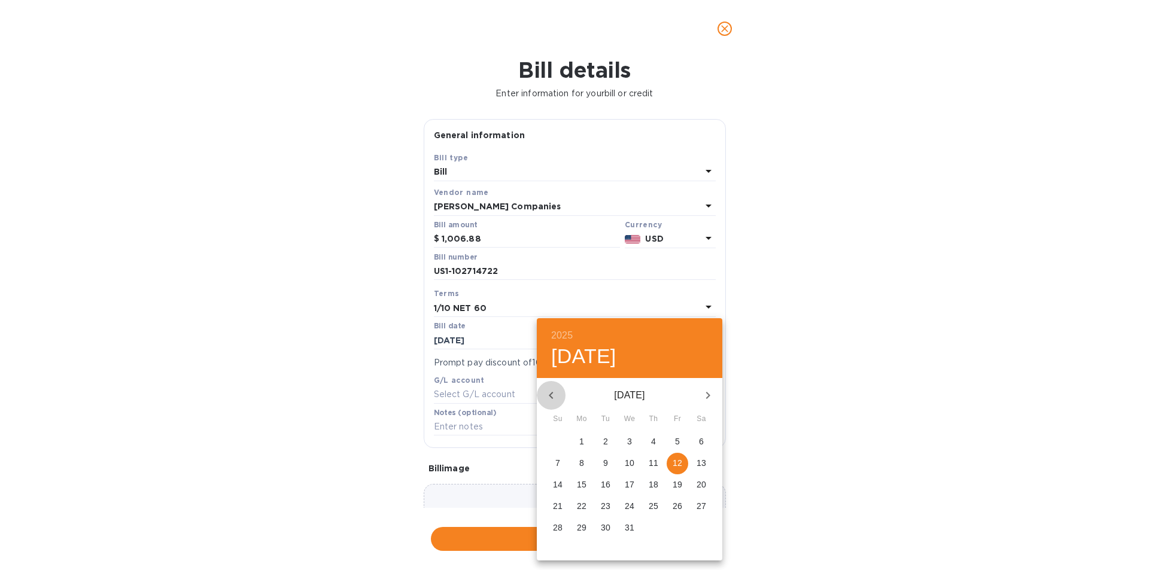
click at [552, 397] on icon "button" at bounding box center [551, 395] width 4 height 7
click at [584, 482] on p "13" at bounding box center [582, 485] width 10 height 12
type input "[DATE]"
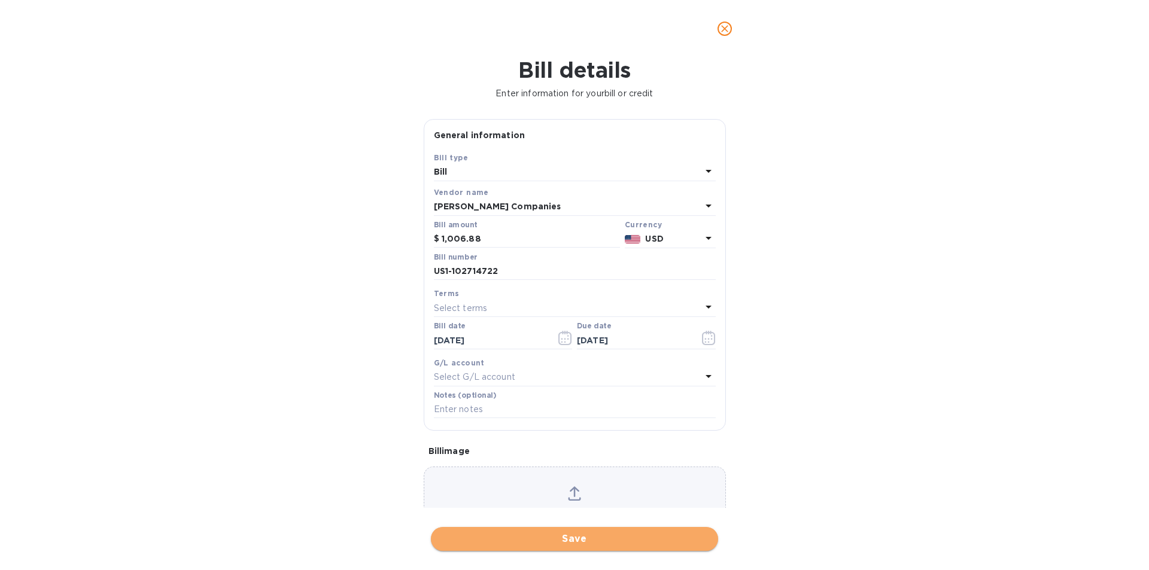
click at [555, 537] on span "Save" at bounding box center [574, 539] width 268 height 14
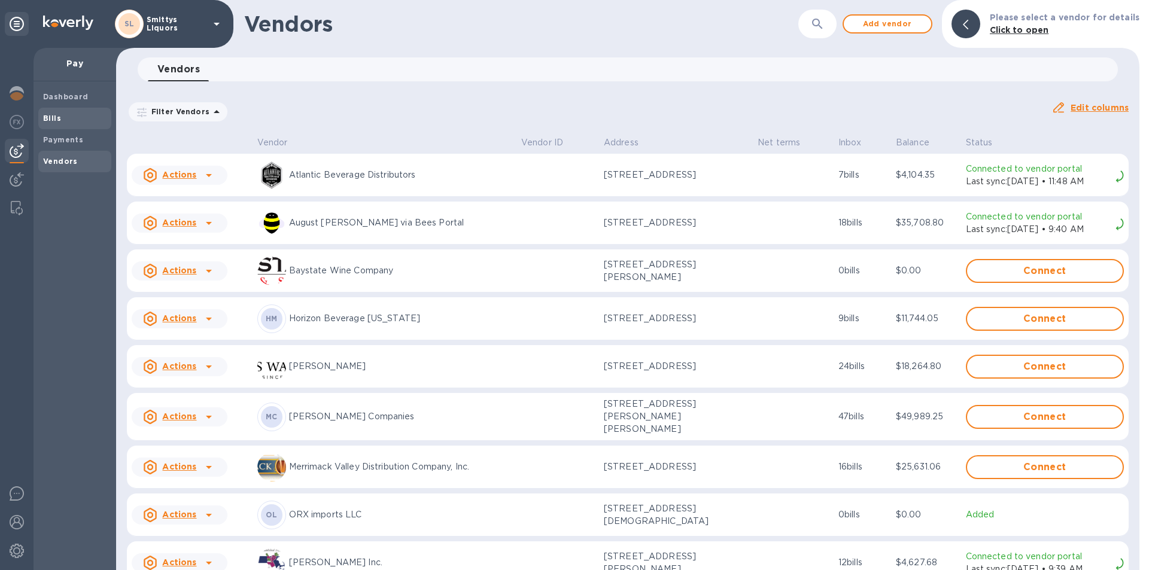
click at [54, 116] on b "Bills" at bounding box center [52, 118] width 18 height 9
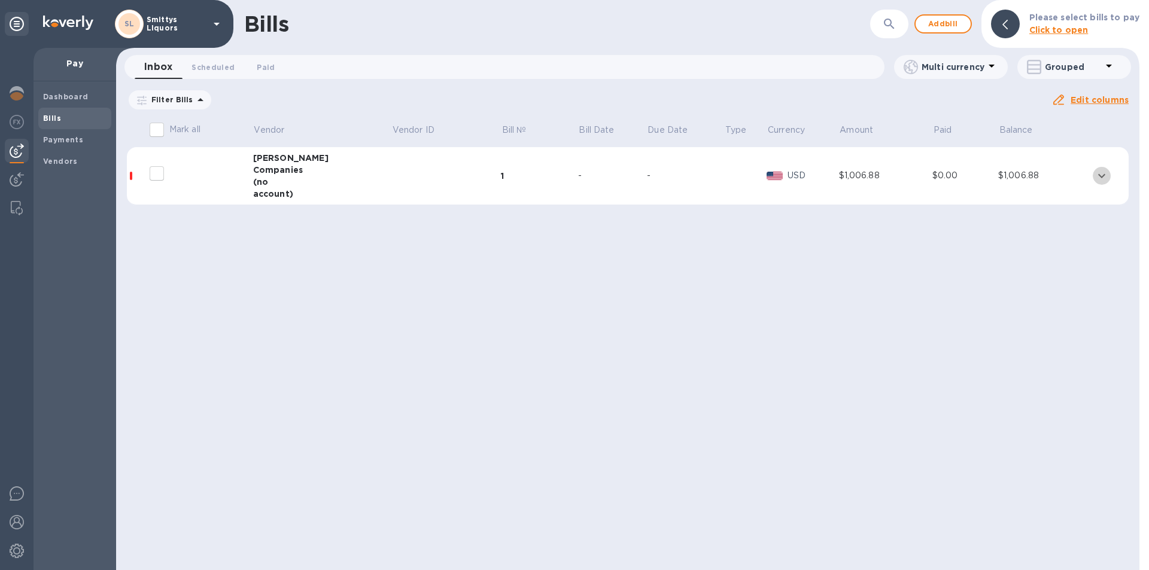
click at [1099, 177] on icon "expand row" at bounding box center [1101, 175] width 7 height 4
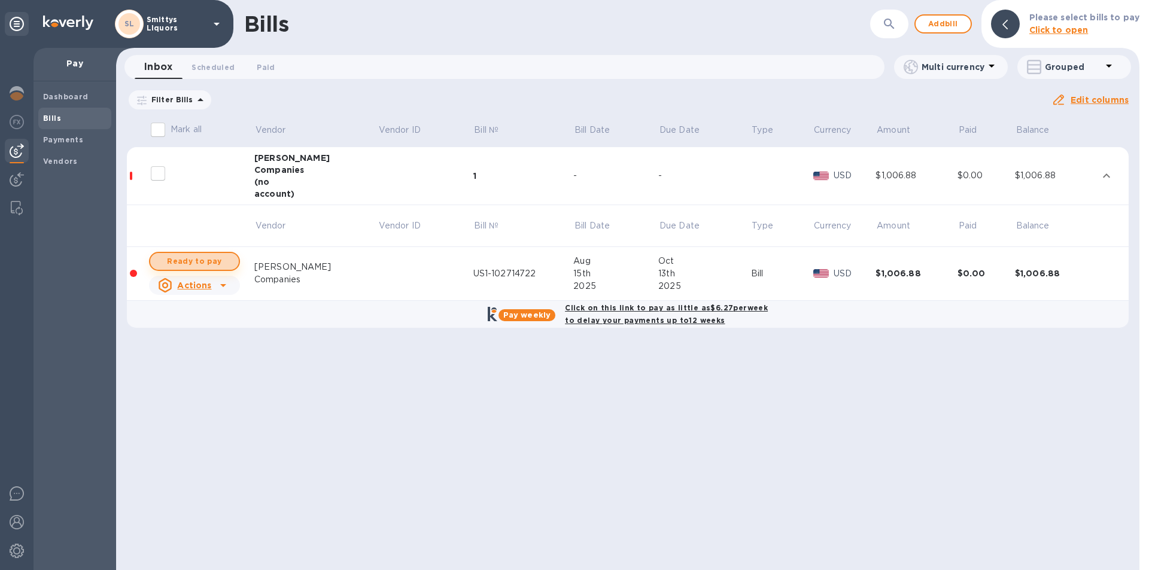
click at [215, 266] on span "Ready to pay" at bounding box center [194, 261] width 69 height 14
checkbox input "true"
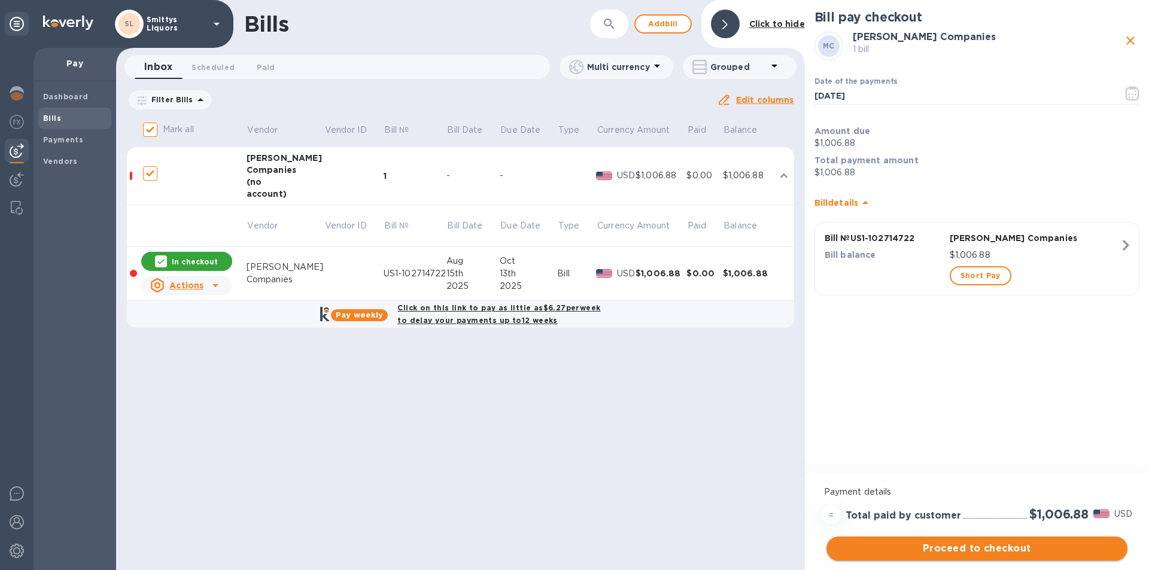
click at [958, 549] on span "Proceed to checkout" at bounding box center [977, 548] width 282 height 14
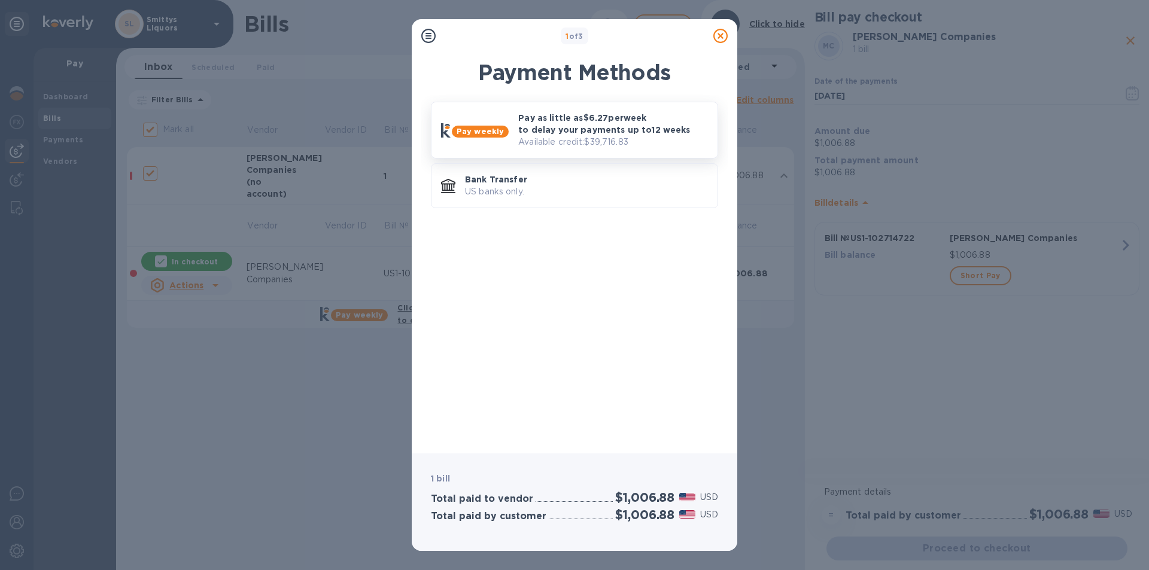
click at [544, 124] on p "Pay as little as $6.27 per week to delay your payments up to 12 weeks" at bounding box center [613, 124] width 190 height 24
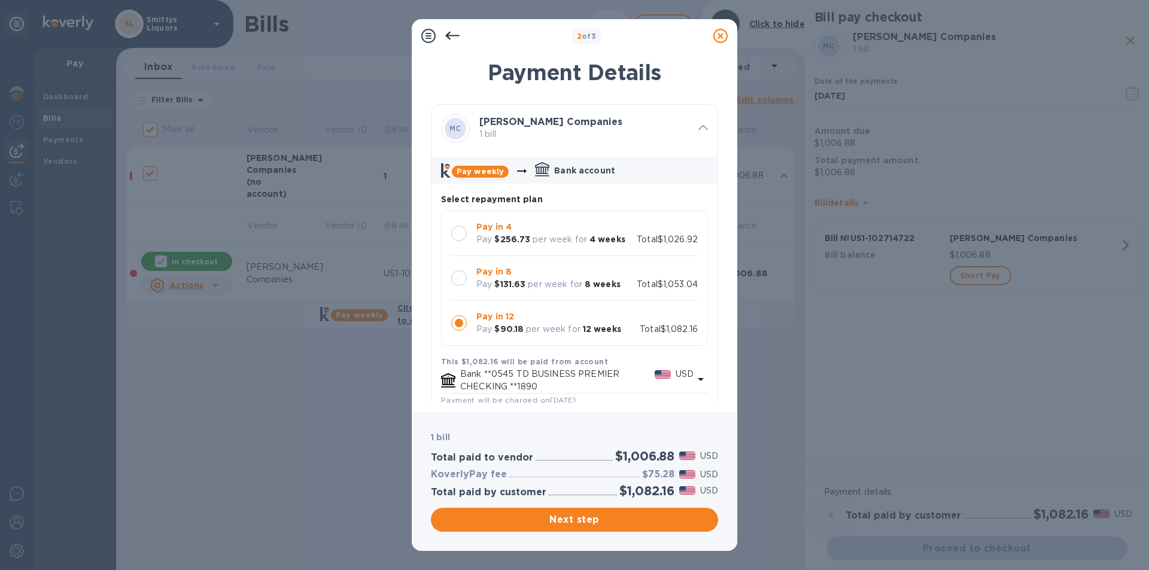
click at [460, 233] on div at bounding box center [459, 234] width 16 height 16
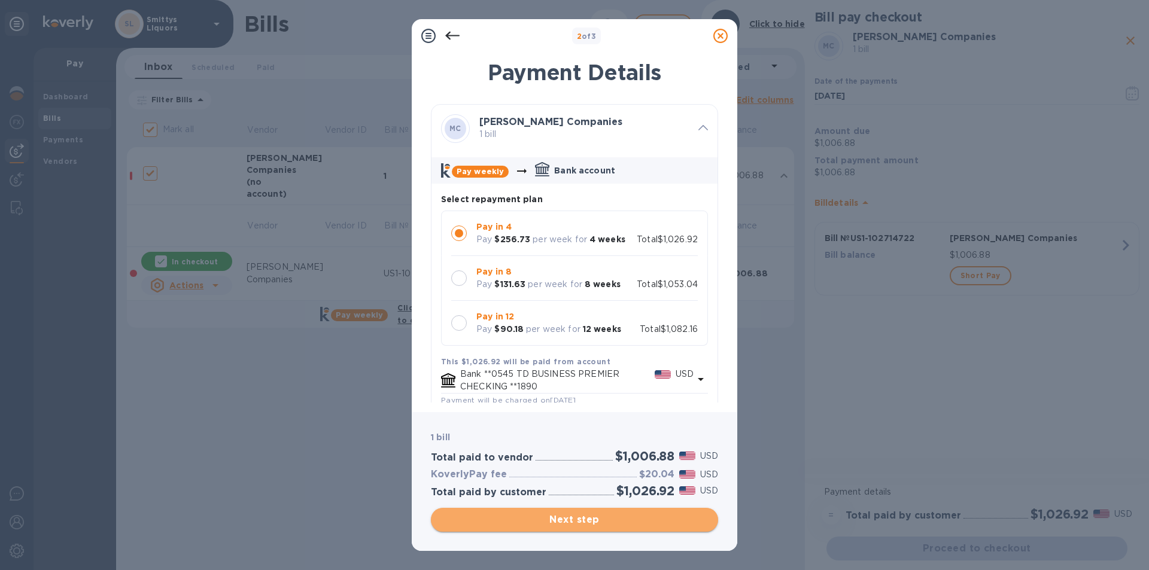
click at [575, 528] on button "Next step" at bounding box center [574, 520] width 287 height 24
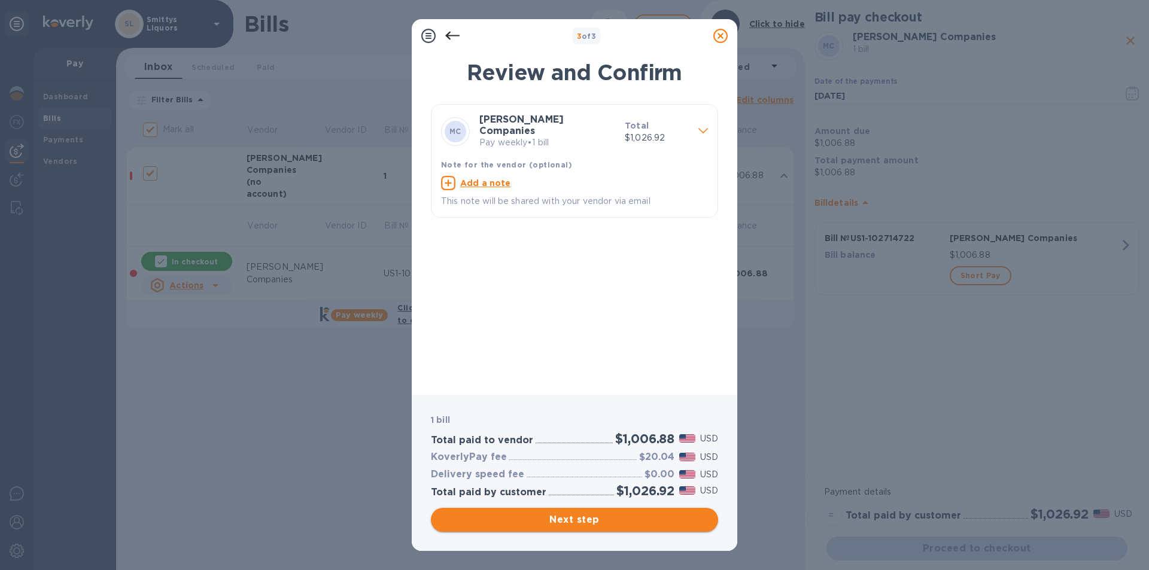
click at [529, 523] on span "Next step" at bounding box center [574, 520] width 268 height 14
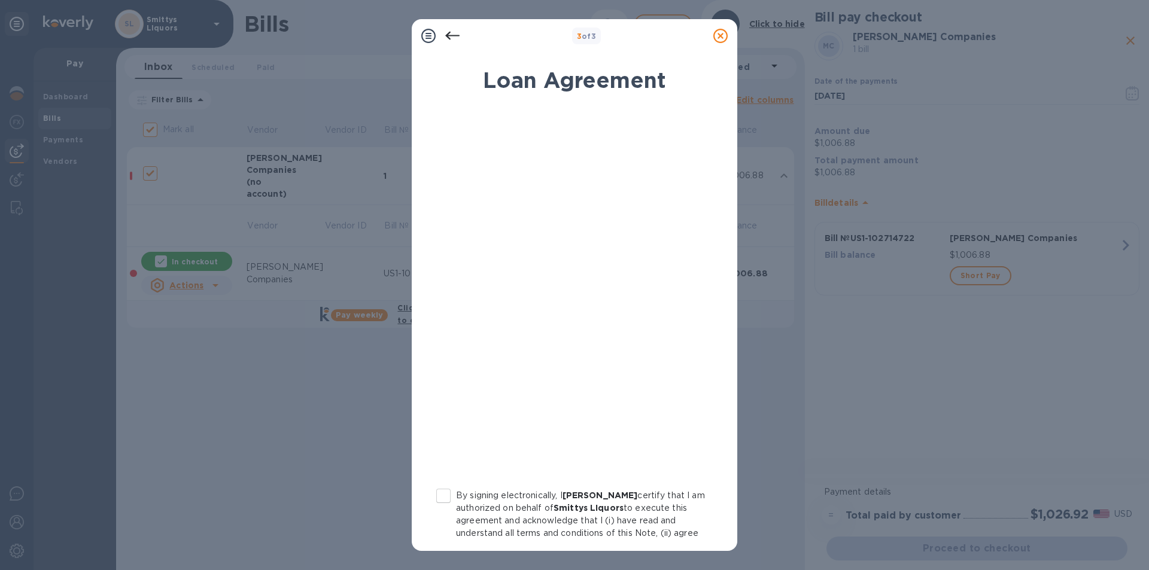
drag, startPoint x: 441, startPoint y: 498, endPoint x: 461, endPoint y: 482, distance: 25.5
click at [444, 497] on input "By signing electronically, I [PERSON_NAME] certify that I am authorized on beha…" at bounding box center [443, 495] width 25 height 25
checkbox input "true"
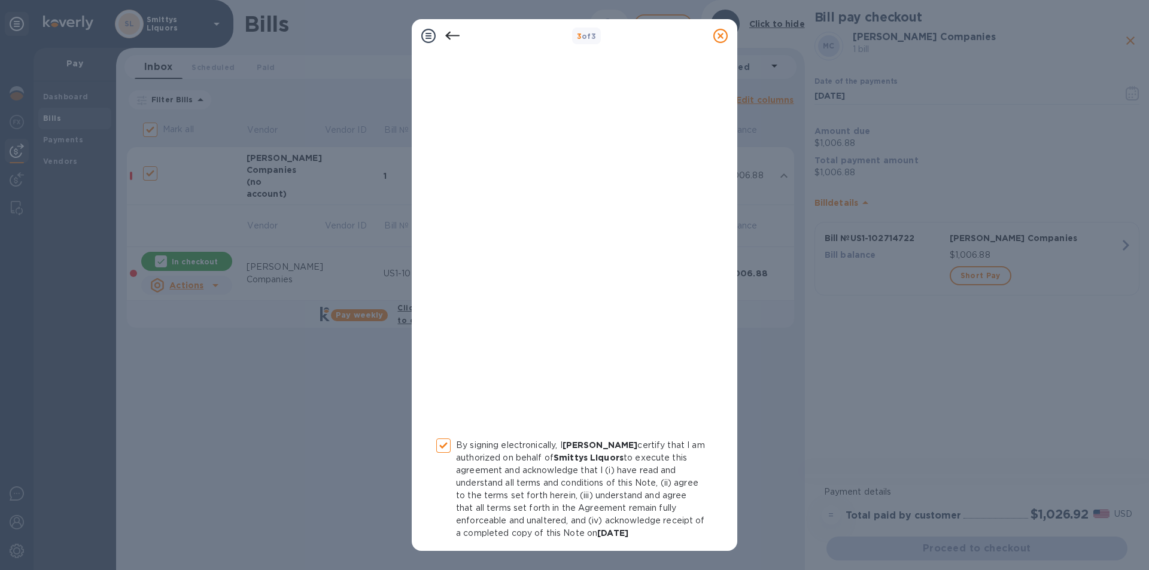
scroll to position [99, 0]
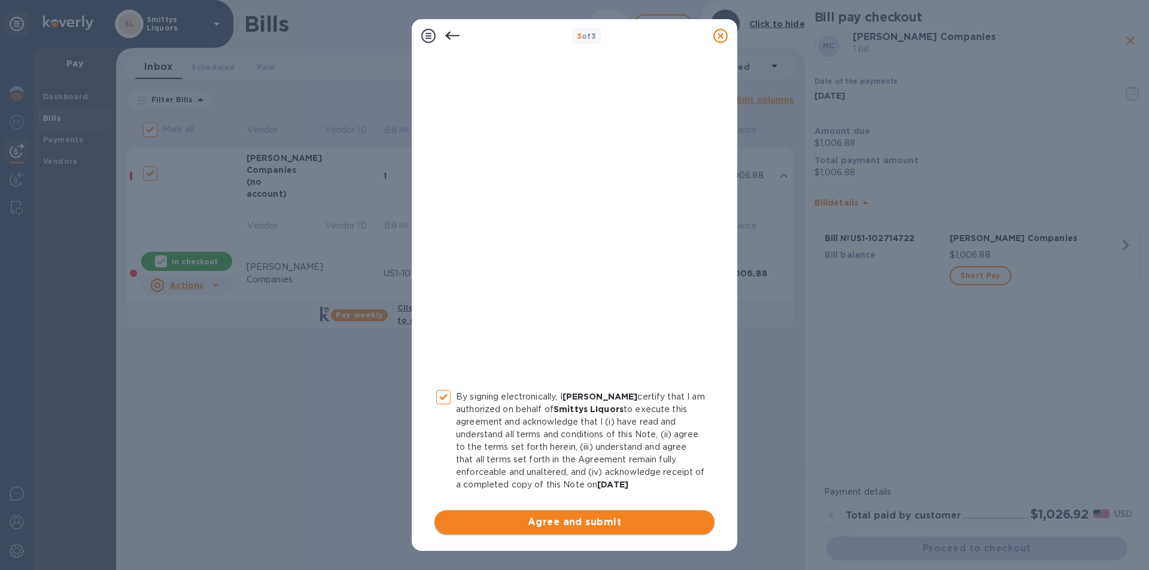
click at [551, 517] on span "Agree and submit" at bounding box center [574, 522] width 261 height 14
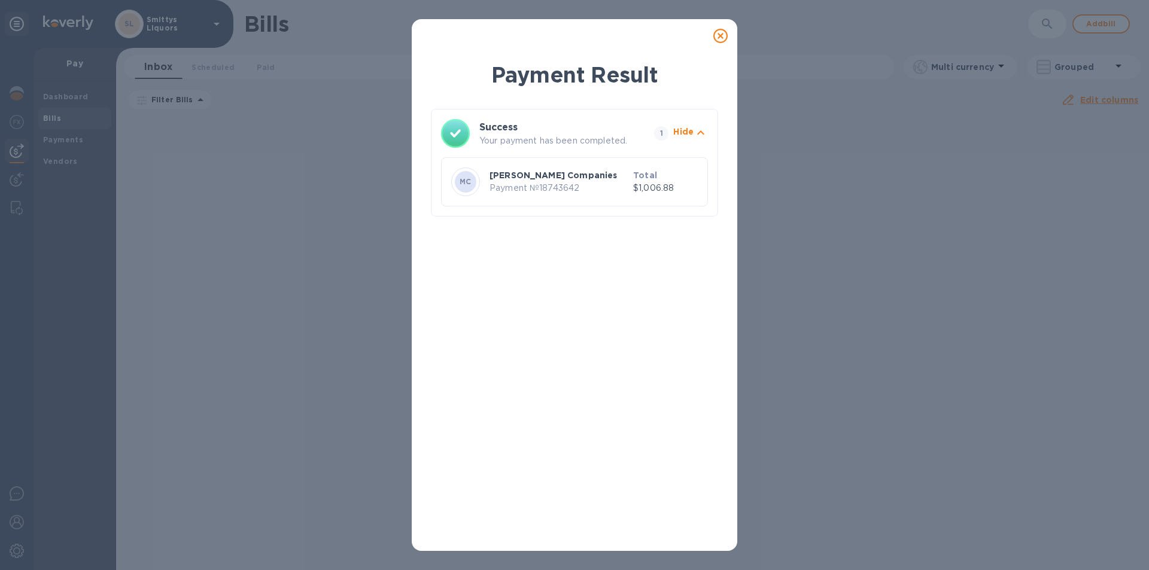
click at [723, 34] on icon at bounding box center [720, 36] width 14 height 14
